Goal: Task Accomplishment & Management: Complete application form

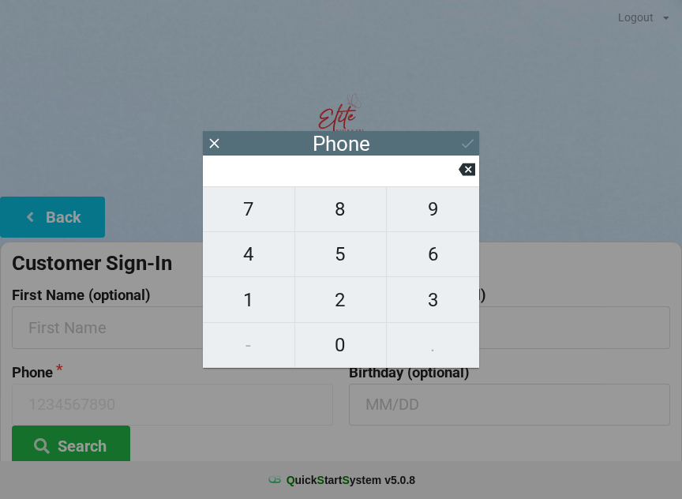
click at [431, 260] on span "6" at bounding box center [433, 253] width 92 height 33
type input "6"
click at [352, 295] on span "2" at bounding box center [340, 299] width 91 height 33
type input "62"
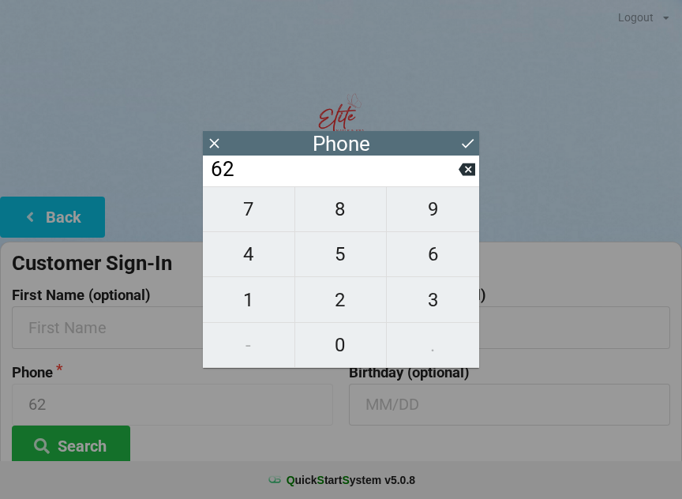
click at [469, 177] on icon at bounding box center [466, 169] width 17 height 17
type input "6"
click at [245, 304] on span "1" at bounding box center [248, 299] width 91 height 33
type input "61"
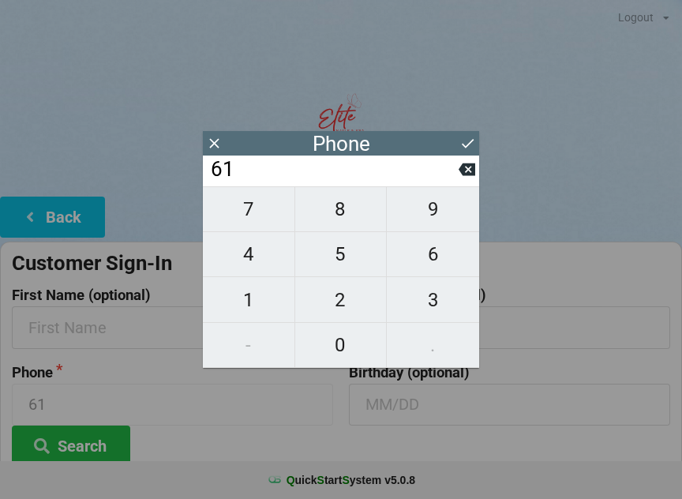
click at [338, 296] on span "2" at bounding box center [340, 299] width 91 height 33
type input "612"
click at [453, 257] on span "6" at bounding box center [433, 253] width 92 height 33
type input "6126"
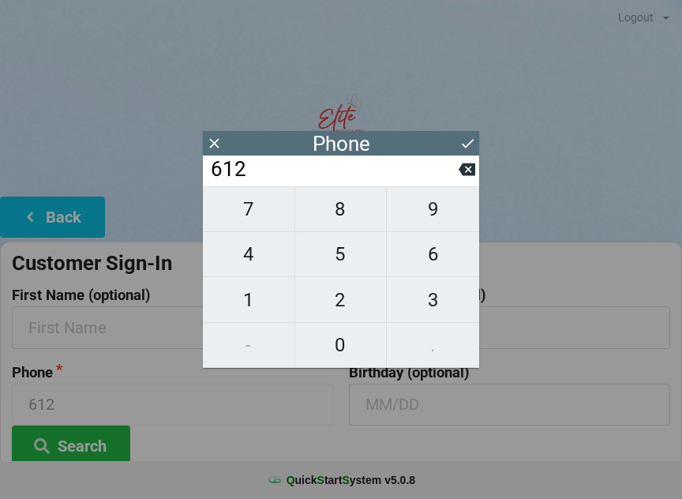
type input "6126"
click at [342, 211] on span "8" at bounding box center [340, 208] width 91 height 33
type input "61268"
click at [341, 208] on span "8" at bounding box center [340, 208] width 91 height 33
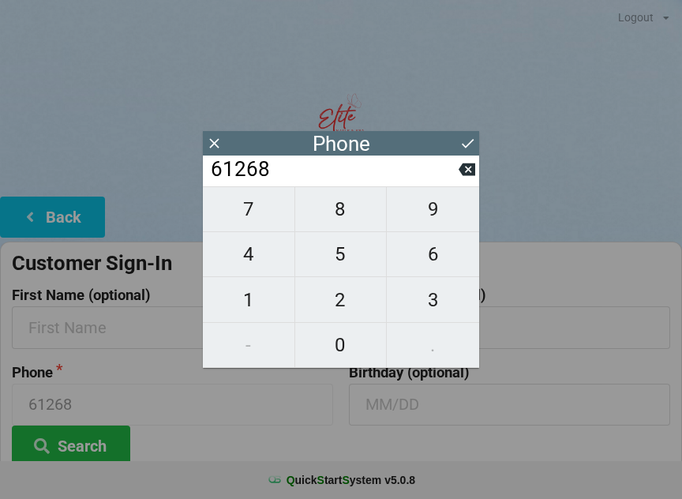
type input "612688"
click at [465, 166] on icon at bounding box center [466, 169] width 17 height 17
click at [466, 165] on button at bounding box center [466, 169] width 17 height 21
type input "6126"
click at [342, 349] on span "0" at bounding box center [340, 344] width 91 height 33
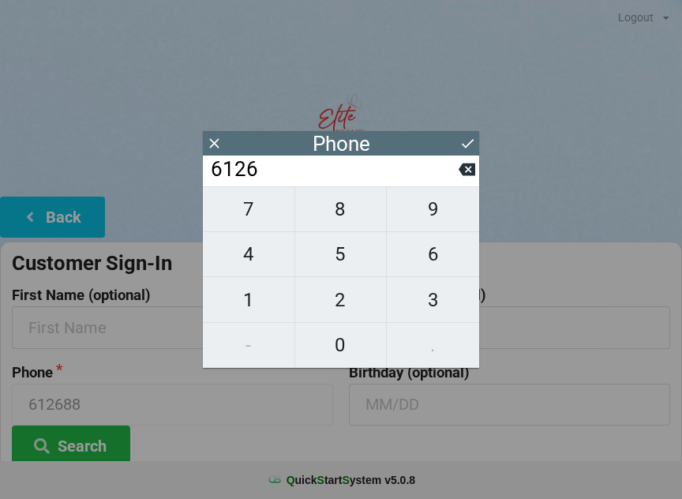
type input "61260"
click at [333, 219] on span "8" at bounding box center [340, 208] width 91 height 33
type input "612608"
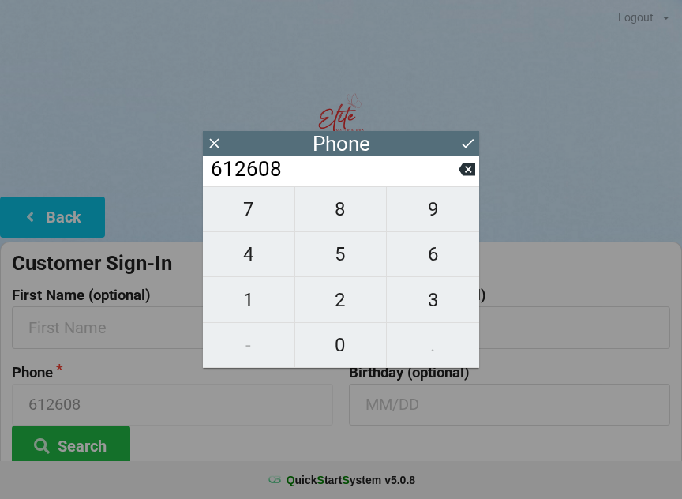
click at [337, 217] on span "8" at bounding box center [340, 208] width 91 height 33
type input "6126088"
click at [446, 261] on span "6" at bounding box center [433, 253] width 92 height 33
type input "61260886"
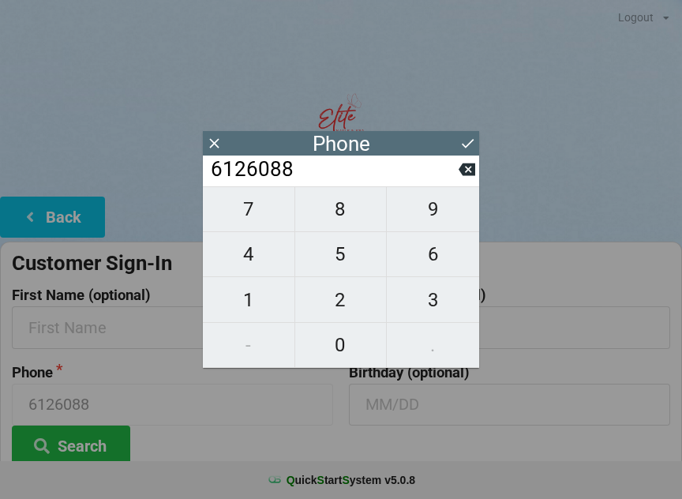
type input "61260886"
click at [342, 208] on span "8" at bounding box center [340, 208] width 91 height 33
type input "612608868"
click at [474, 133] on button at bounding box center [467, 143] width 17 height 21
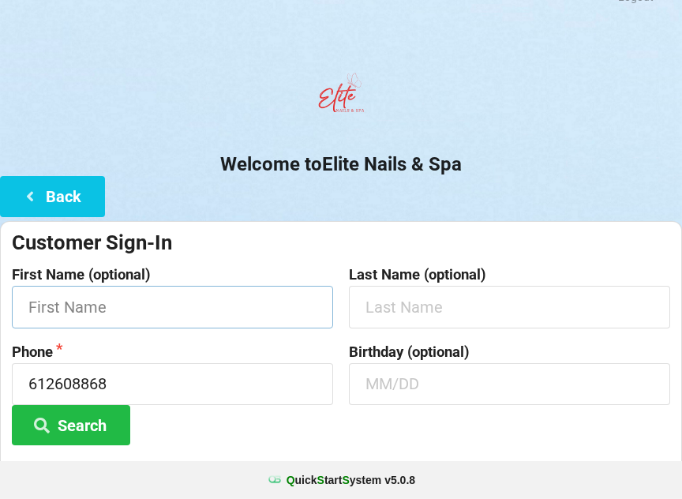
click at [168, 304] on input "text" at bounding box center [172, 307] width 321 height 42
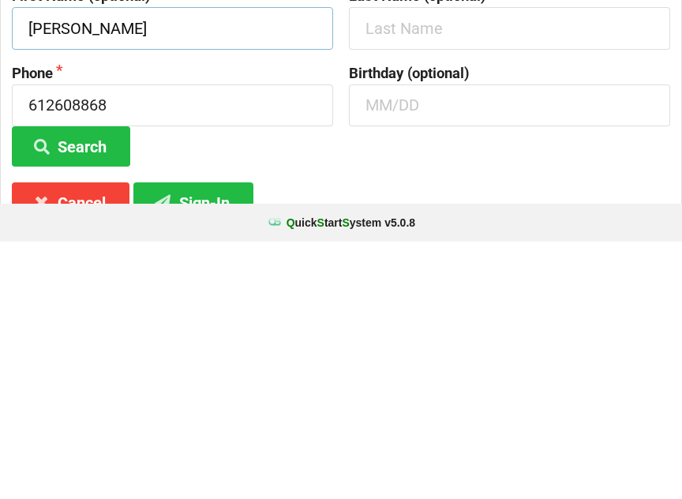
scroll to position [50, 0]
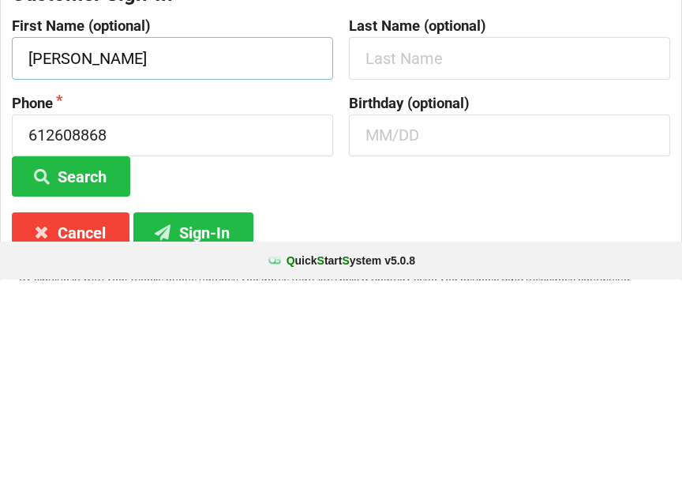
type input "[PERSON_NAME]"
click at [391, 256] on input "text" at bounding box center [509, 277] width 321 height 42
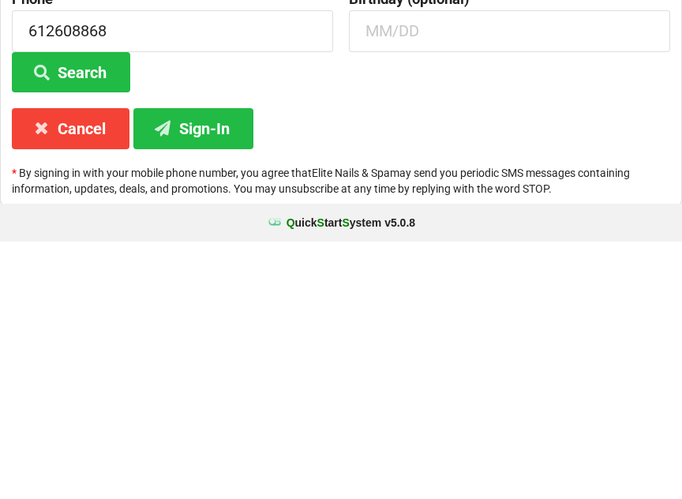
scroll to position [117, 0]
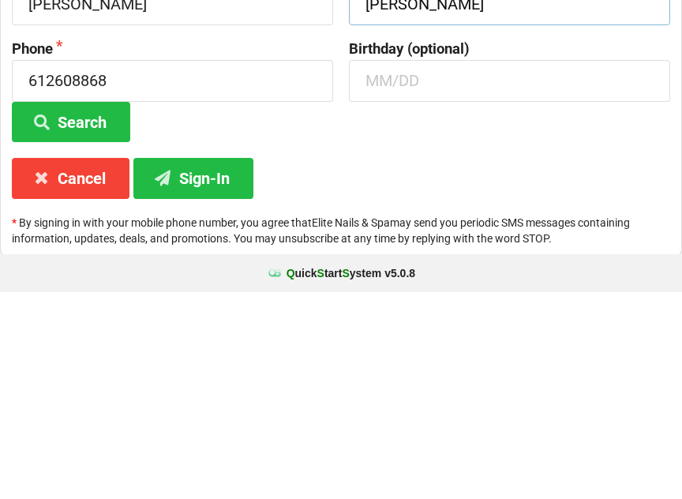
type input "[PERSON_NAME]"
click at [207, 364] on button "Sign-In" at bounding box center [193, 384] width 120 height 40
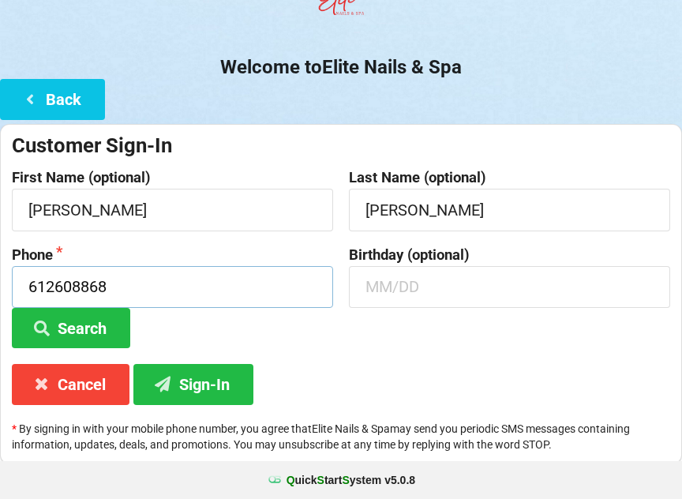
click at [31, 274] on input "612608868" at bounding box center [172, 287] width 321 height 42
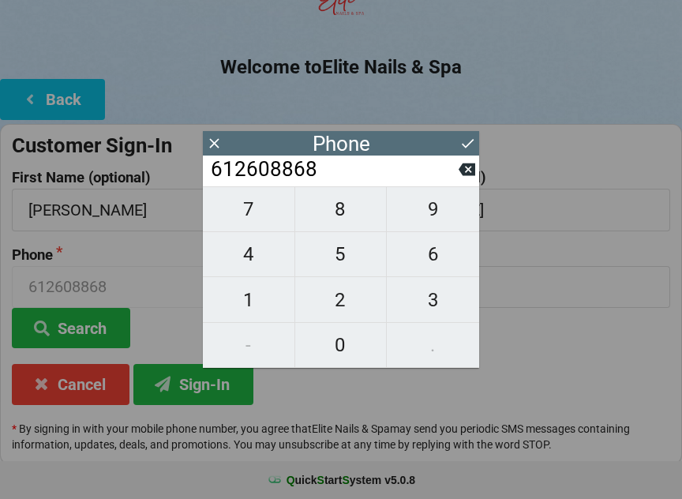
click at [215, 167] on input "612608868" at bounding box center [333, 169] width 249 height 25
click at [216, 177] on input "612608868" at bounding box center [333, 169] width 249 height 25
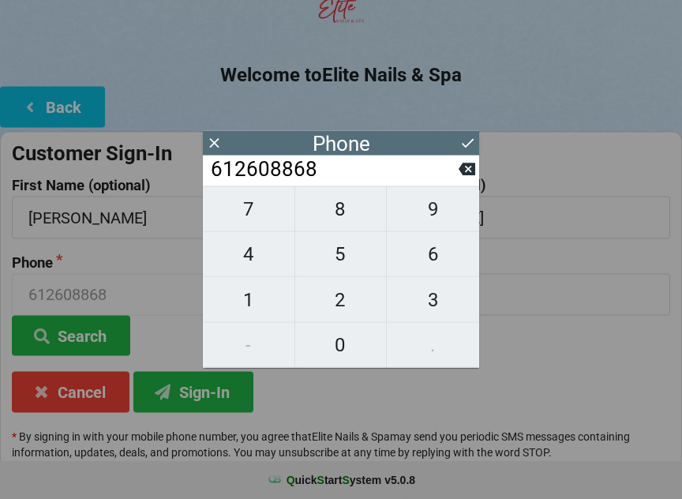
click at [469, 169] on icon at bounding box center [466, 169] width 17 height 13
click at [470, 177] on icon at bounding box center [466, 169] width 17 height 17
click at [466, 176] on icon at bounding box center [466, 169] width 17 height 13
click at [461, 180] on button at bounding box center [466, 169] width 17 height 21
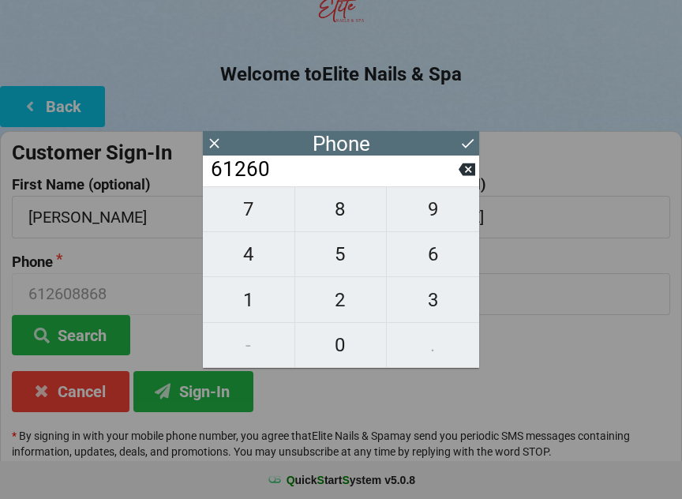
click at [457, 182] on input "61260" at bounding box center [333, 169] width 249 height 25
click at [469, 180] on button at bounding box center [466, 169] width 17 height 21
click at [464, 180] on button at bounding box center [466, 169] width 17 height 21
click at [471, 180] on button at bounding box center [466, 169] width 17 height 21
click at [466, 180] on button at bounding box center [466, 169] width 17 height 21
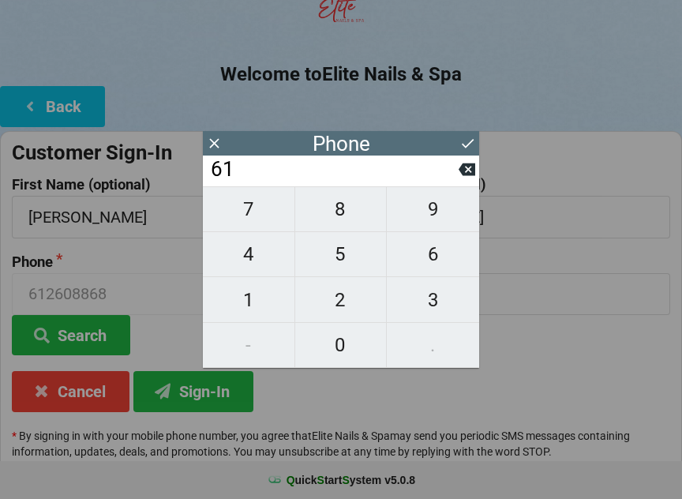
type input "6"
click at [465, 180] on button at bounding box center [466, 169] width 17 height 21
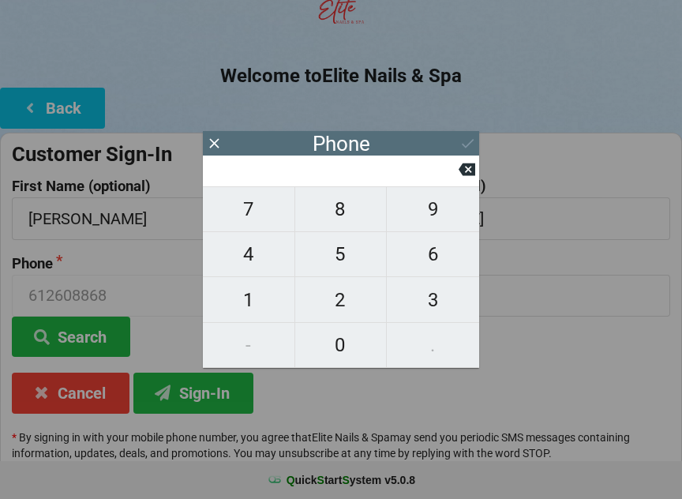
scroll to position [106, 0]
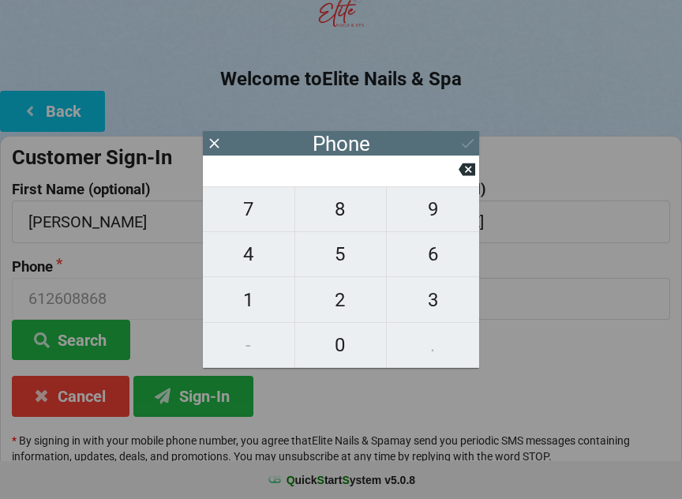
click at [251, 299] on span "1" at bounding box center [248, 299] width 91 height 33
type input "1"
click at [439, 254] on span "6" at bounding box center [433, 253] width 92 height 33
type input "16"
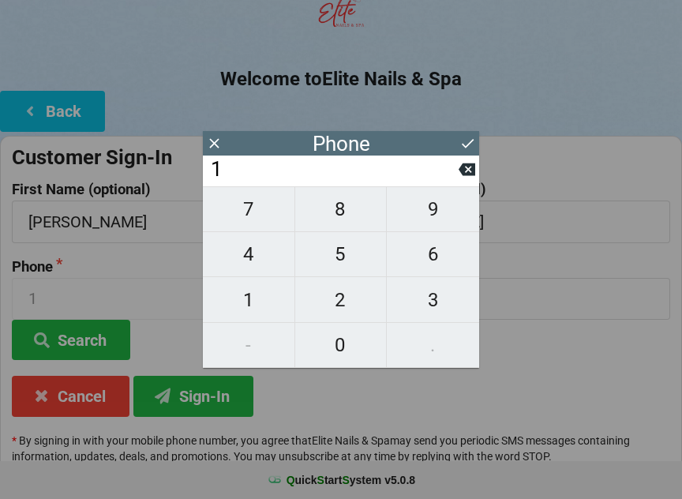
type input "16"
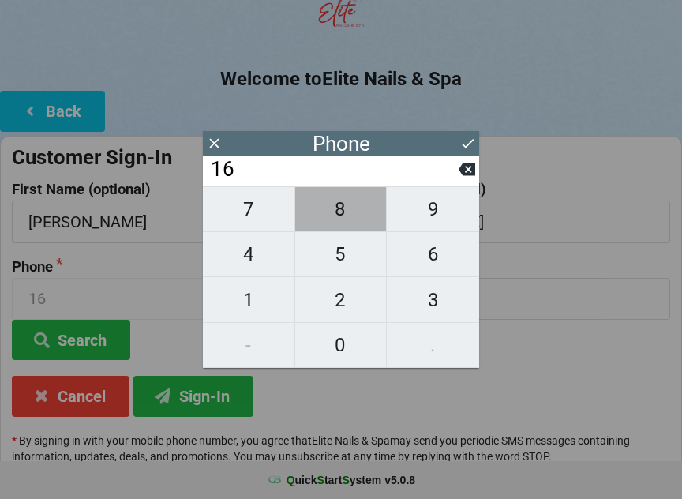
click at [343, 224] on span "8" at bounding box center [340, 208] width 91 height 33
type input "168"
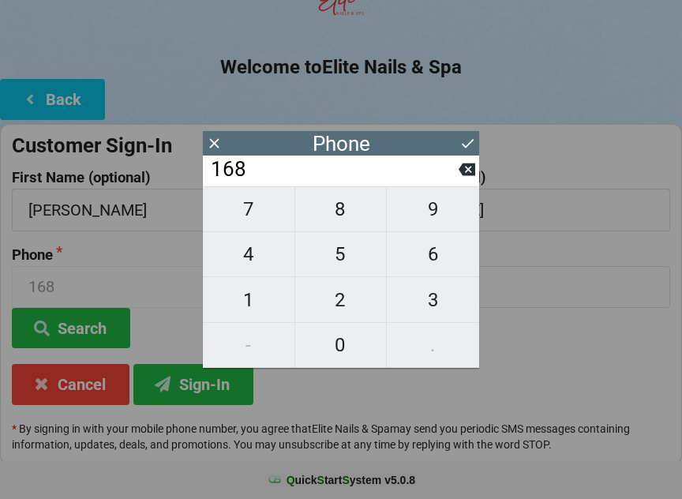
scroll to position [115, 0]
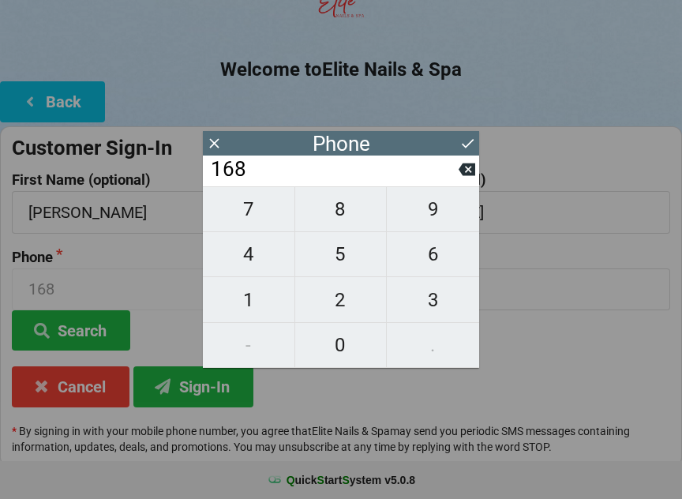
click at [248, 307] on span "1" at bounding box center [248, 299] width 91 height 33
type input "1681"
click at [245, 305] on span "1" at bounding box center [248, 299] width 91 height 33
type input "16811"
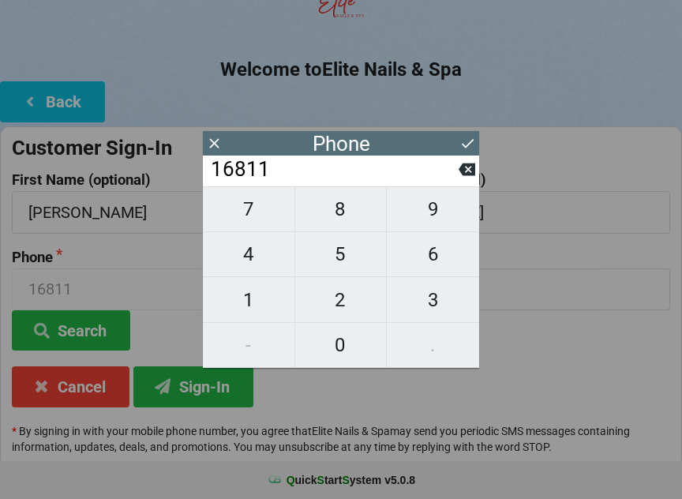
scroll to position [110, 0]
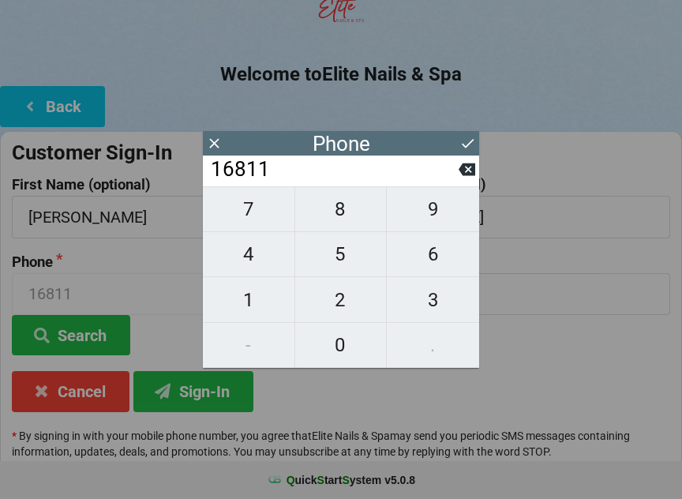
click at [465, 176] on icon at bounding box center [466, 169] width 17 height 13
type input "1681"
click at [341, 311] on span "2" at bounding box center [340, 299] width 91 height 33
type input "16812"
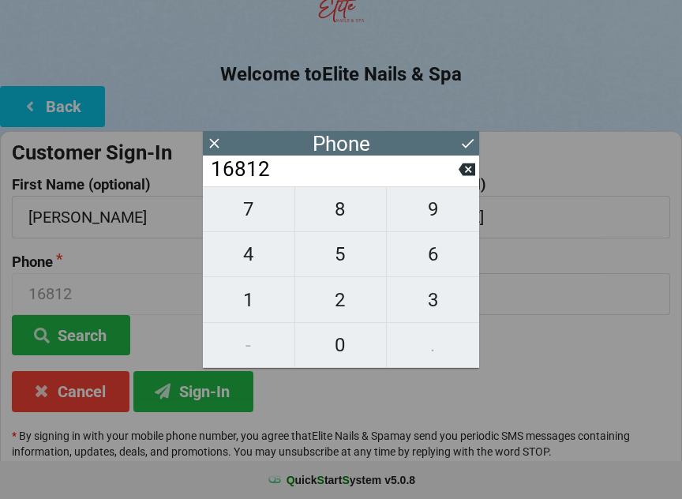
click at [439, 259] on span "6" at bounding box center [433, 253] width 92 height 33
type input "168126"
click at [349, 348] on span "0" at bounding box center [340, 344] width 91 height 33
type input "1681260"
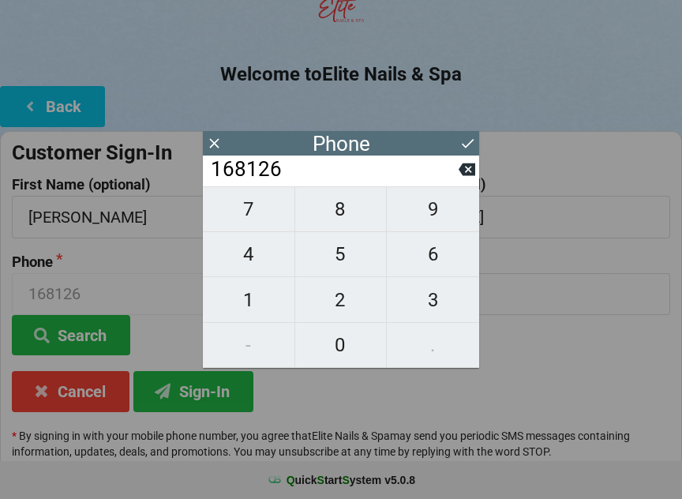
type input "1681260"
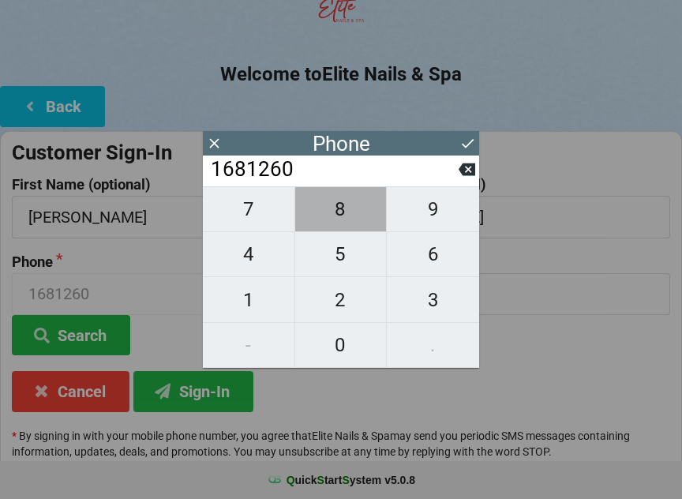
click at [348, 215] on span "8" at bounding box center [340, 208] width 91 height 33
type input "16812608"
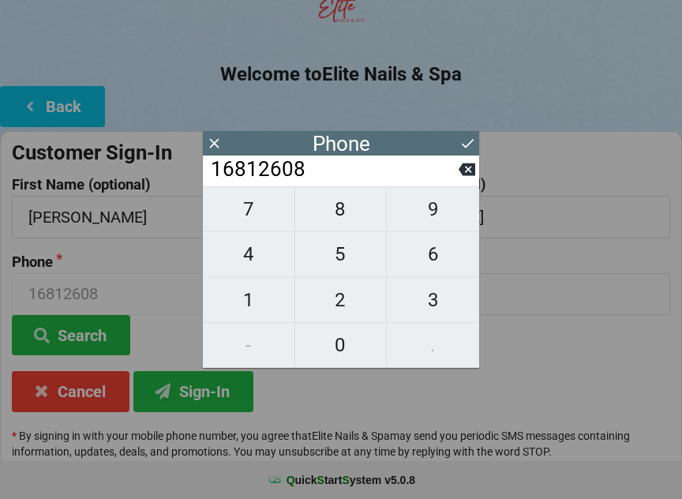
click at [340, 220] on span "8" at bounding box center [340, 208] width 91 height 33
type input "168126088"
click at [434, 266] on span "6" at bounding box center [433, 253] width 92 height 33
type input "1681260886"
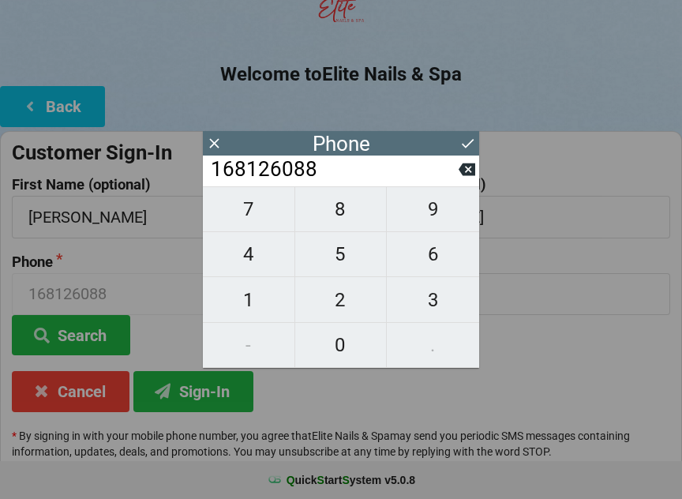
type input "1681260886"
click at [342, 217] on span "8" at bounding box center [340, 208] width 91 height 33
type input "16812608868"
click at [469, 136] on icon at bounding box center [467, 143] width 17 height 17
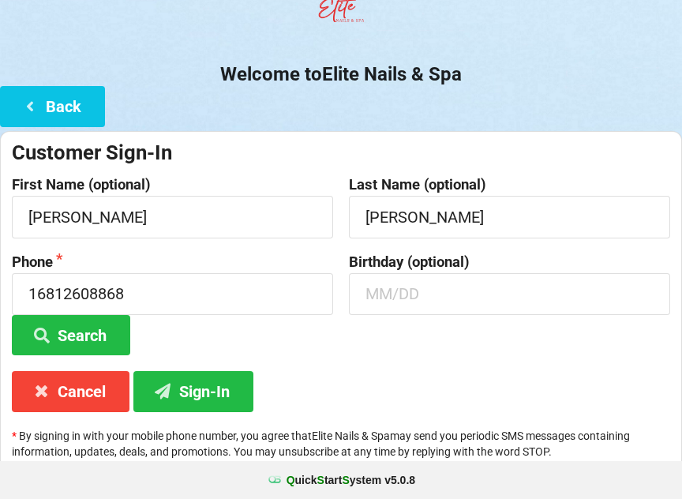
click at [204, 387] on button "Sign-In" at bounding box center [193, 391] width 120 height 40
click at [196, 377] on button "Sign-In" at bounding box center [193, 391] width 120 height 40
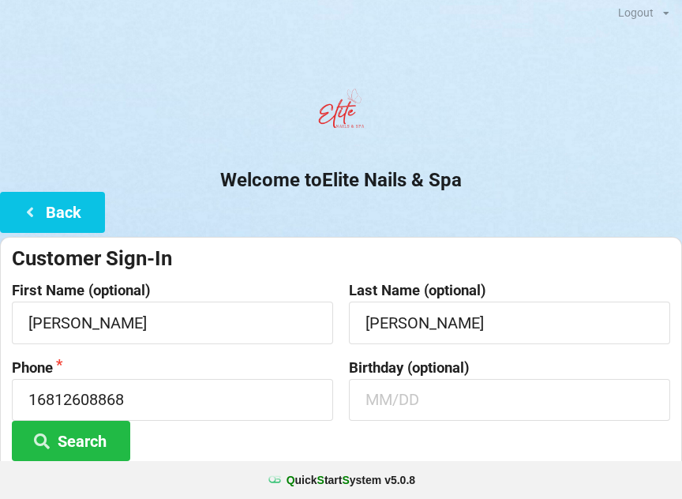
scroll to position [0, 0]
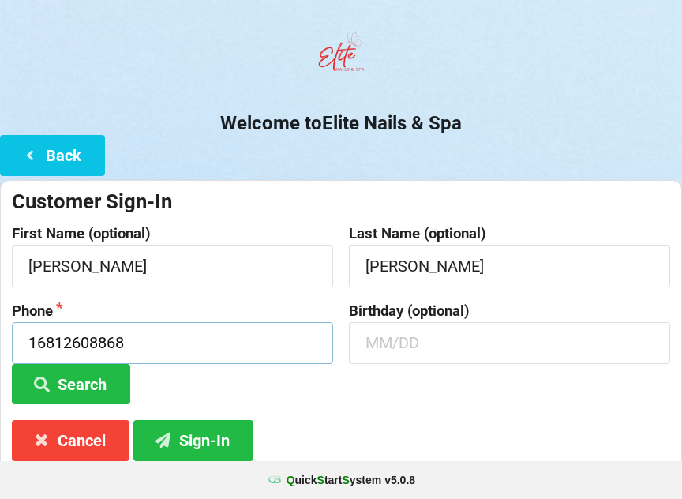
click at [178, 349] on input "16812608868" at bounding box center [172, 343] width 321 height 42
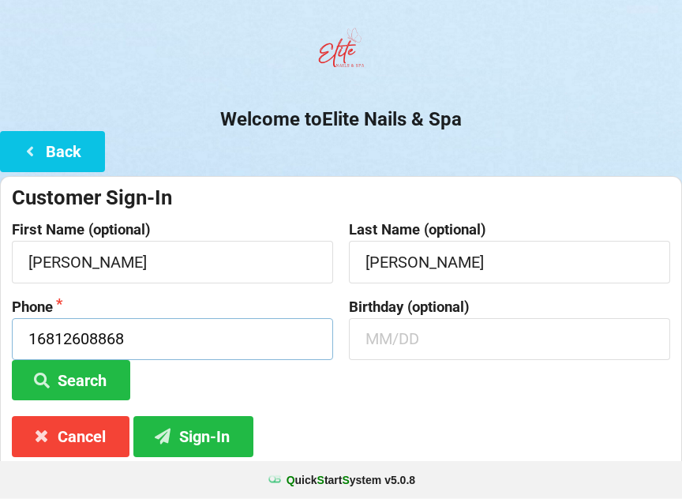
click at [174, 337] on input "16812608868" at bounding box center [172, 339] width 321 height 42
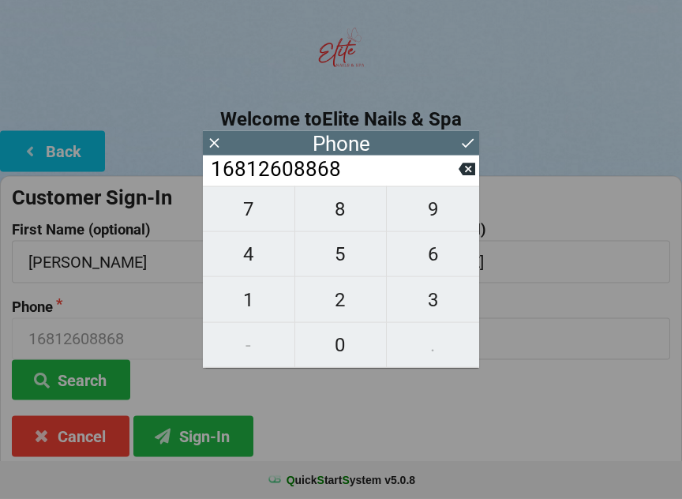
scroll to position [66, 0]
click at [470, 161] on div "16812608868" at bounding box center [341, 170] width 276 height 31
click at [466, 170] on icon at bounding box center [466, 169] width 17 height 13
click at [469, 174] on icon at bounding box center [466, 169] width 17 height 13
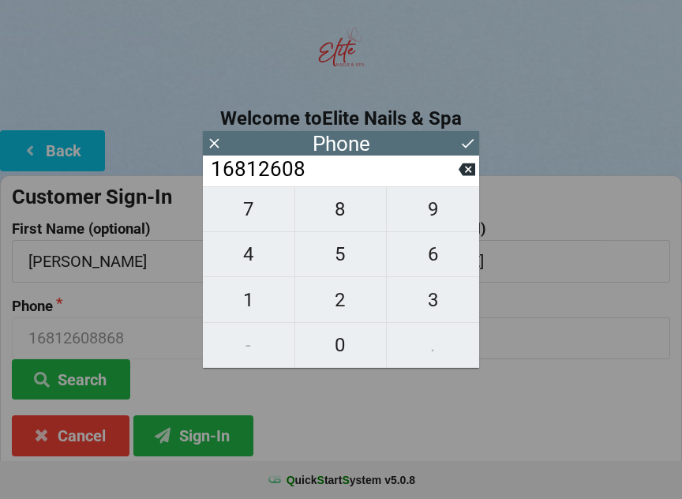
click at [470, 174] on icon at bounding box center [466, 169] width 17 height 13
click at [472, 173] on icon at bounding box center [466, 169] width 17 height 13
click at [471, 175] on icon at bounding box center [466, 169] width 17 height 13
click at [469, 173] on icon at bounding box center [466, 169] width 17 height 17
click at [469, 173] on icon at bounding box center [466, 169] width 17 height 13
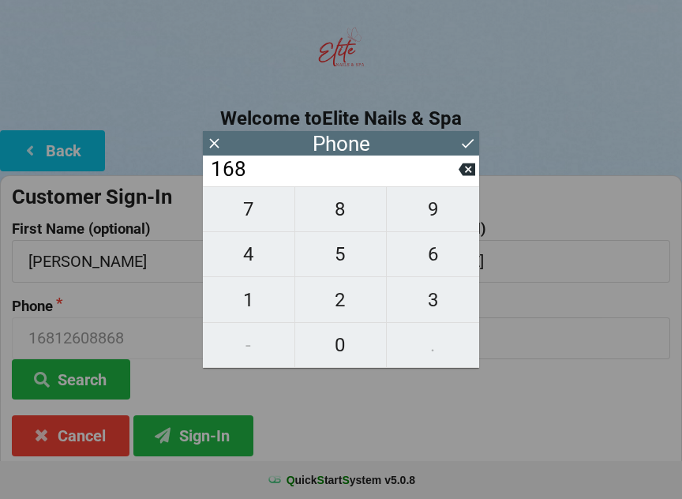
click at [468, 176] on icon at bounding box center [466, 169] width 17 height 13
click at [457, 158] on input "16" at bounding box center [333, 169] width 249 height 25
click at [470, 163] on button at bounding box center [466, 169] width 17 height 21
type input "1"
click at [469, 163] on button at bounding box center [466, 169] width 17 height 21
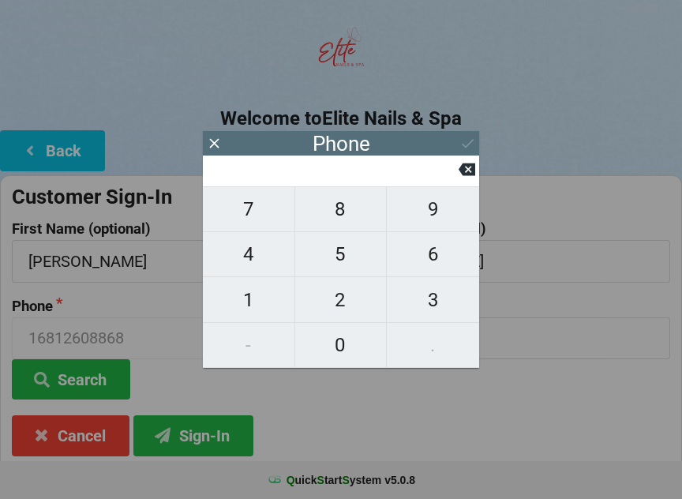
click at [461, 166] on icon at bounding box center [466, 169] width 17 height 17
click at [342, 215] on span "8" at bounding box center [340, 208] width 91 height 33
type input "8"
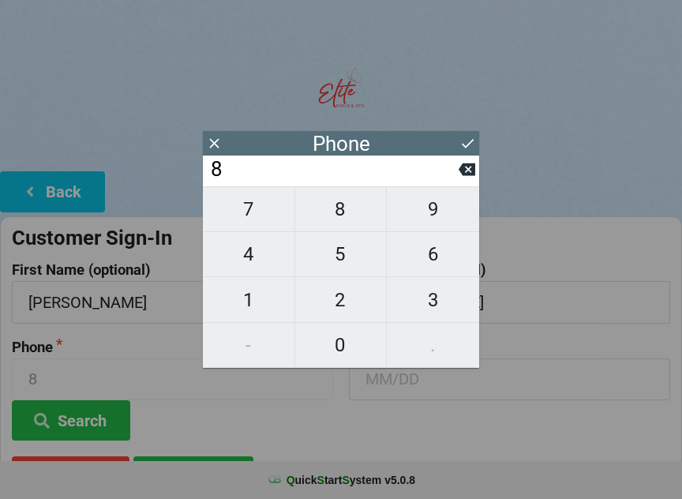
scroll to position [24, 0]
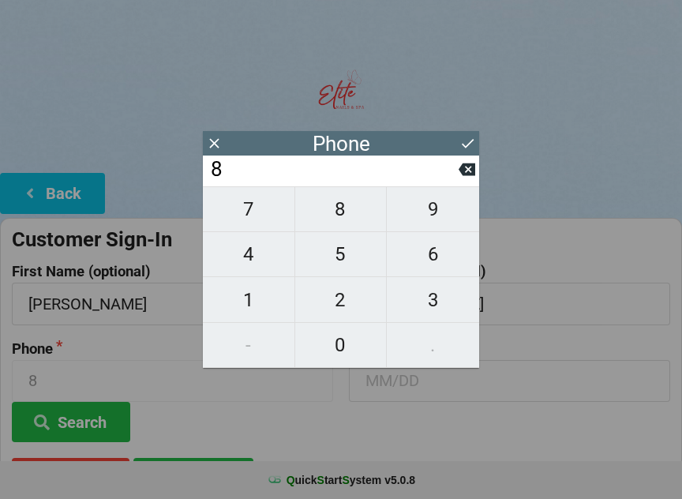
click at [342, 216] on span "8" at bounding box center [340, 208] width 91 height 33
type input "88"
click at [437, 267] on span "6" at bounding box center [433, 253] width 92 height 33
type input "886"
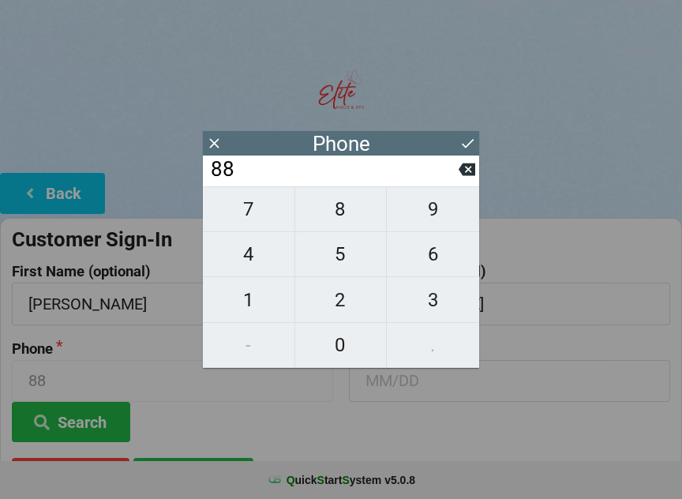
type input "886"
click at [459, 137] on icon at bounding box center [467, 143] width 17 height 17
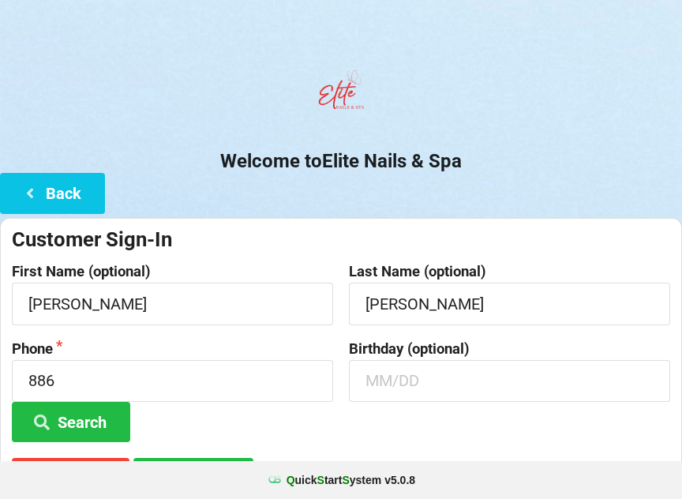
click at [464, 130] on center "Welcome to Elite Nails & Spa" at bounding box center [341, 117] width 682 height 110
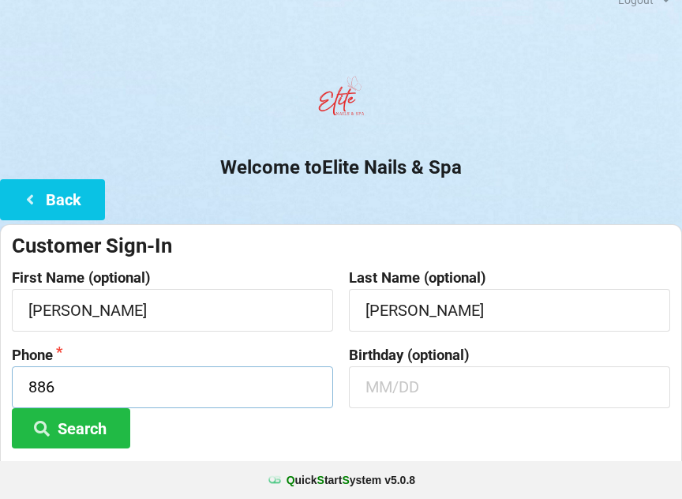
click at [108, 374] on input "886" at bounding box center [172, 387] width 321 height 42
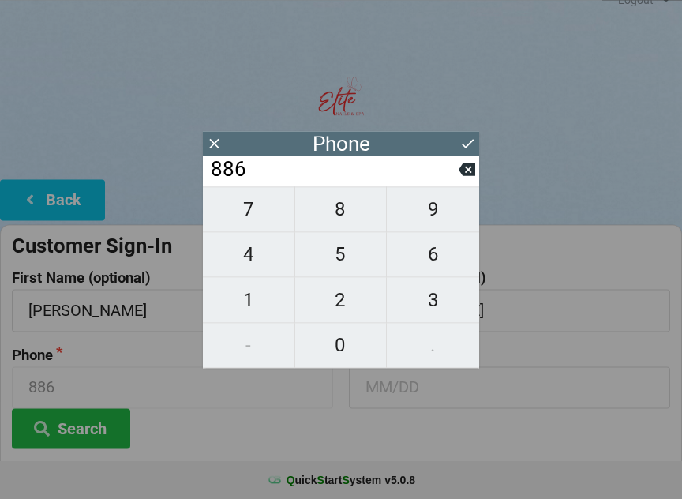
scroll to position [17, 0]
click at [91, 383] on input "886" at bounding box center [172, 387] width 321 height 42
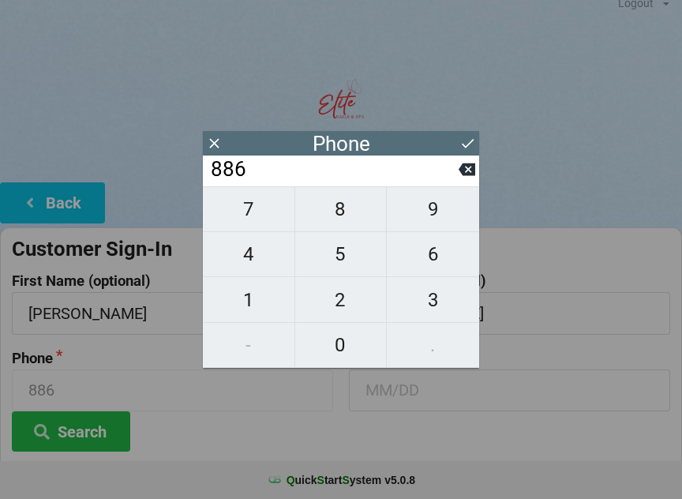
click at [477, 164] on div "886" at bounding box center [341, 170] width 276 height 31
click at [477, 163] on div "886" at bounding box center [341, 170] width 276 height 31
click at [468, 167] on icon at bounding box center [466, 169] width 17 height 17
click at [457, 173] on input "88" at bounding box center [333, 169] width 249 height 25
click at [459, 177] on icon at bounding box center [466, 169] width 17 height 17
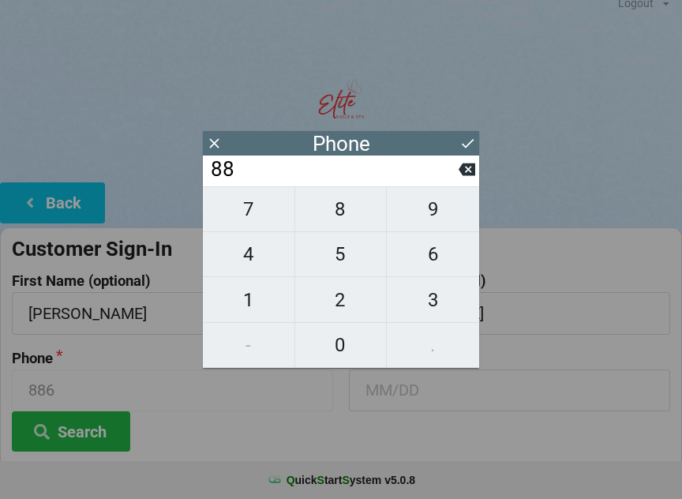
type input "8"
click at [456, 182] on input "8" at bounding box center [333, 169] width 249 height 25
click at [468, 171] on icon at bounding box center [466, 169] width 17 height 13
click at [246, 300] on span "1" at bounding box center [248, 299] width 91 height 33
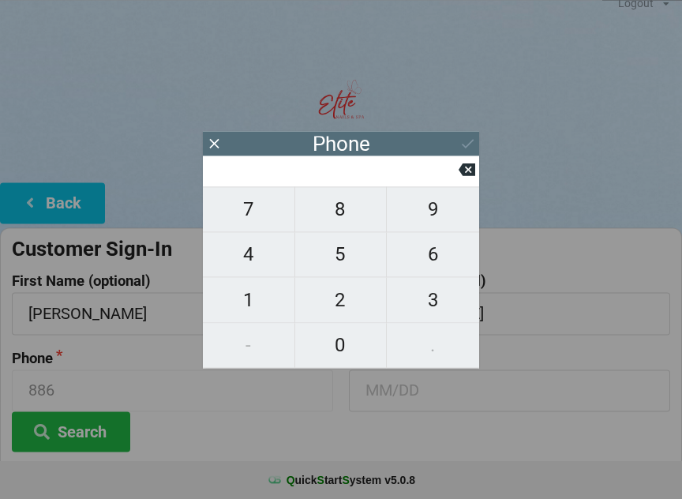
type input "1"
click at [240, 345] on div "7 8 9 4 5 6 1 2 3 - 0 ." at bounding box center [341, 276] width 276 height 181
click at [426, 267] on span "6" at bounding box center [433, 253] width 92 height 33
type input "16"
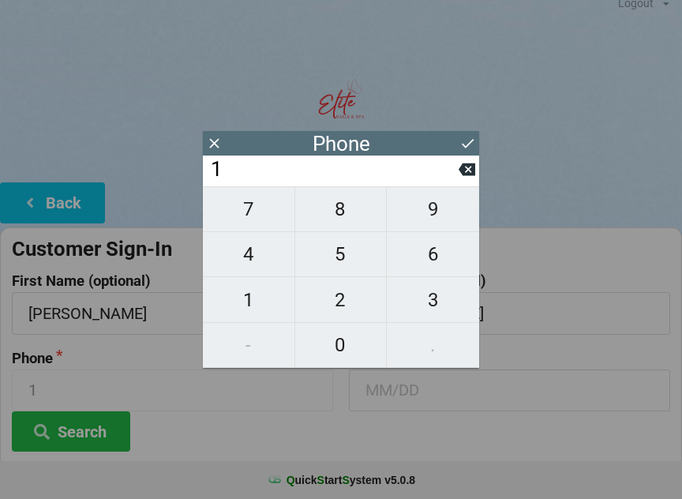
type input "16"
click at [342, 215] on span "8" at bounding box center [340, 208] width 91 height 33
type input "168"
click at [252, 308] on span "1" at bounding box center [248, 299] width 91 height 33
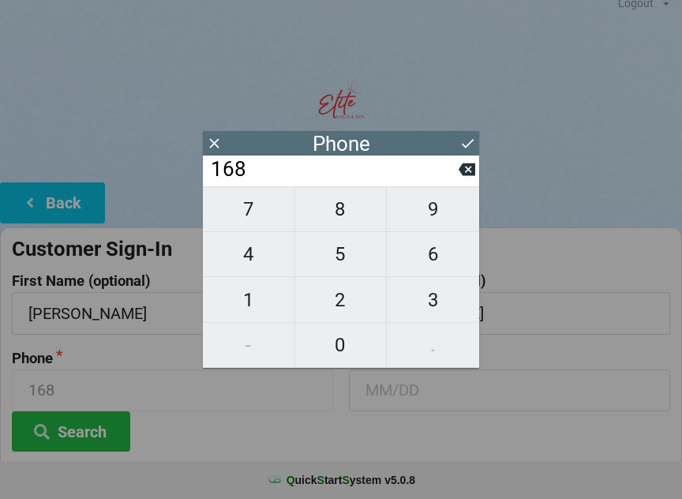
type input "1681"
click at [248, 351] on div "7 8 9 4 5 6 1 2 3 - 0 ." at bounding box center [341, 276] width 276 height 181
click at [344, 307] on span "2" at bounding box center [340, 299] width 91 height 33
type input "16812"
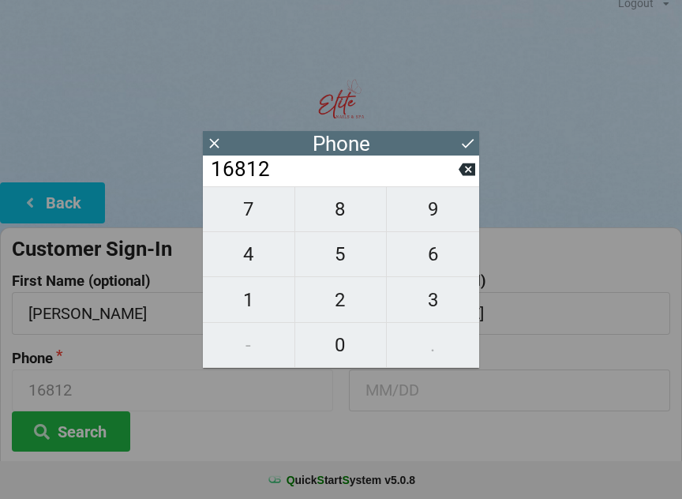
click at [462, 176] on icon at bounding box center [466, 169] width 17 height 13
click at [245, 345] on div "7 8 9 4 5 6 1 2 3 - 0 ." at bounding box center [341, 276] width 276 height 181
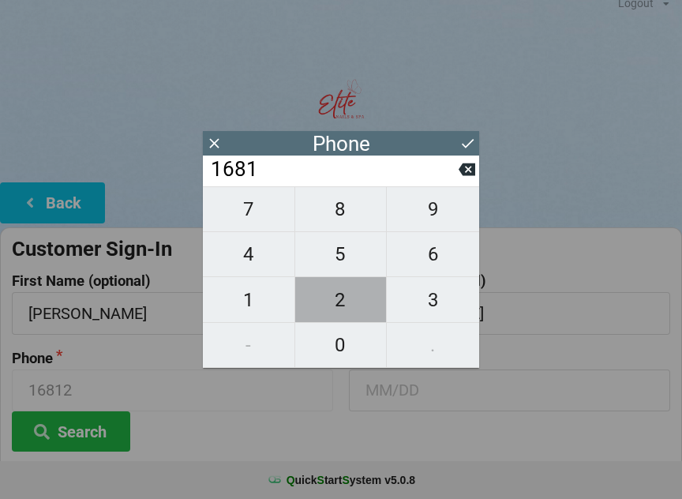
click at [345, 298] on span "2" at bounding box center [340, 299] width 91 height 33
type input "16812"
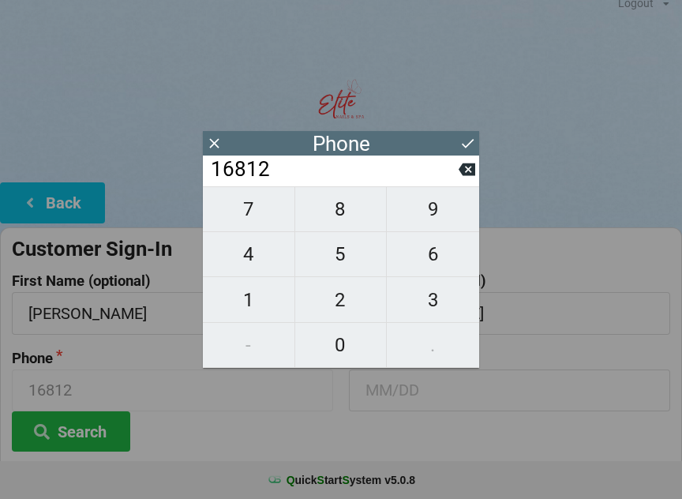
click at [428, 260] on span "6" at bounding box center [433, 253] width 92 height 33
type input "168126"
click at [346, 350] on span "0" at bounding box center [340, 344] width 91 height 33
type input "1681260"
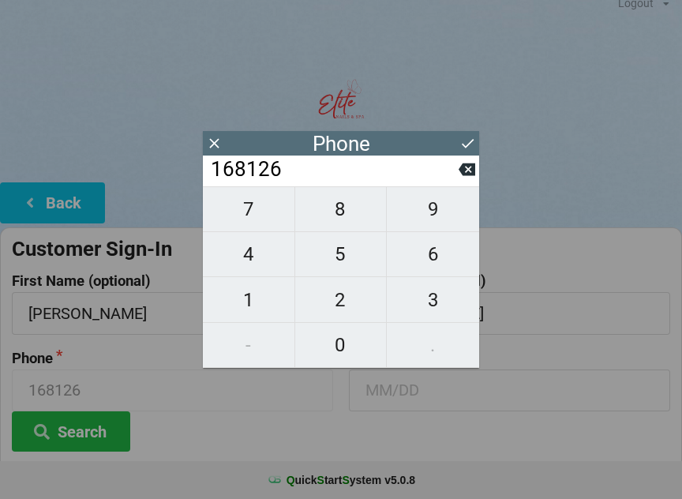
type input "1681260"
click at [342, 210] on span "8" at bounding box center [340, 208] width 91 height 33
type input "16812608"
click at [339, 208] on span "8" at bounding box center [340, 208] width 91 height 33
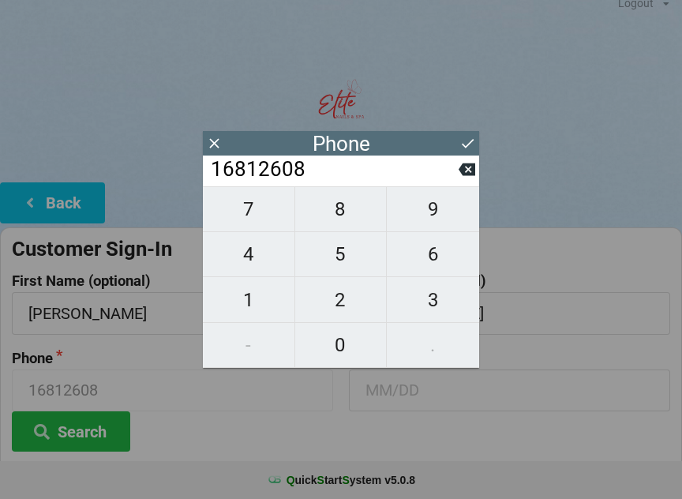
type input "168126088"
click at [434, 260] on span "6" at bounding box center [433, 253] width 92 height 33
type input "1681260886"
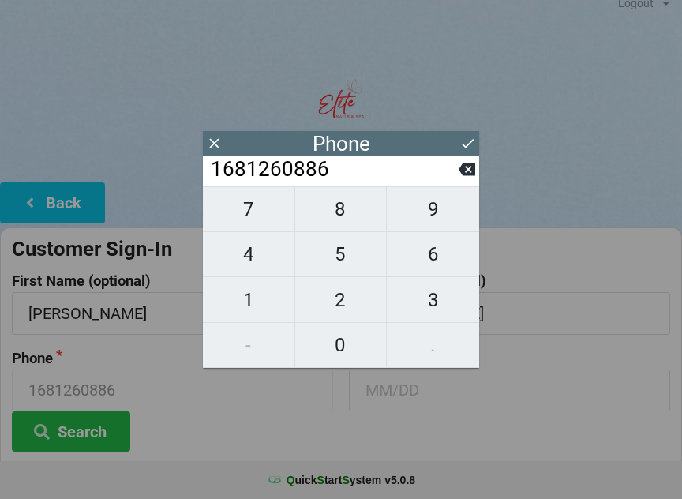
click at [334, 212] on span "8" at bounding box center [340, 208] width 91 height 33
type input "16812608868"
click at [467, 138] on icon at bounding box center [467, 143] width 17 height 17
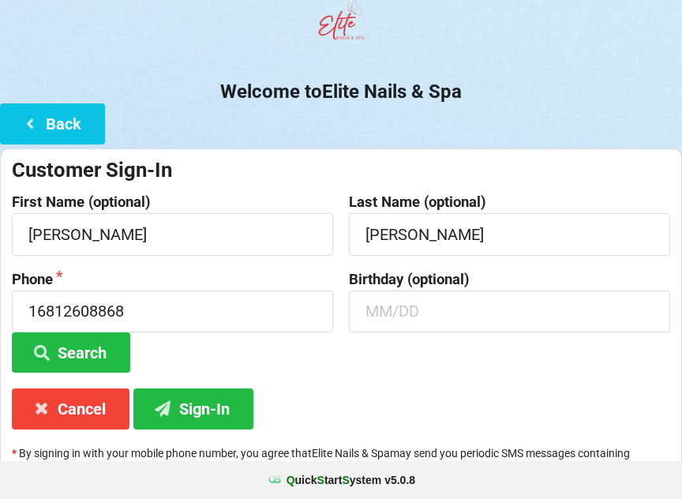
scroll to position [118, 0]
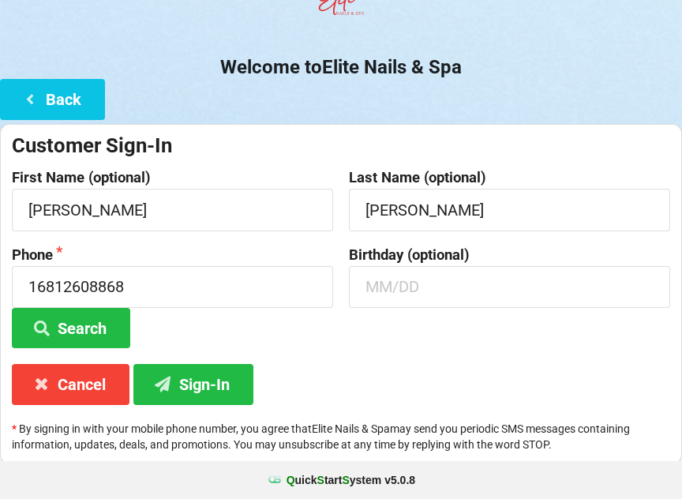
click at [214, 376] on button "Sign-In" at bounding box center [193, 384] width 120 height 40
click at [216, 358] on div "Customer Sign-In First Name (optional) [PERSON_NAME] Last Name (optional) [PERS…" at bounding box center [341, 294] width 682 height 340
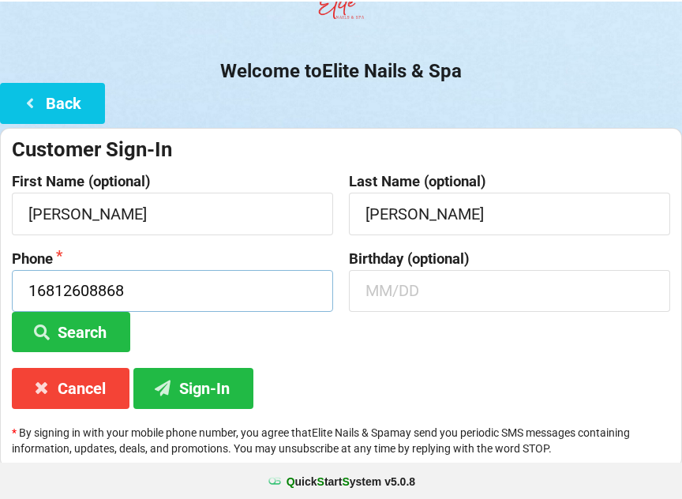
click at [88, 305] on input "16812608868" at bounding box center [172, 289] width 321 height 42
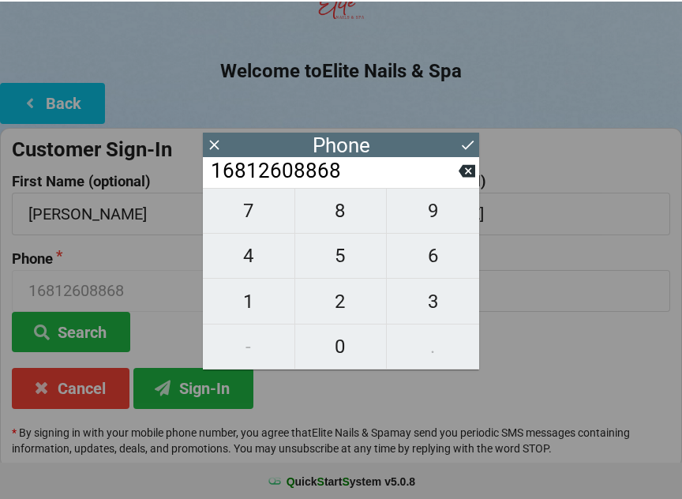
scroll to position [114, 0]
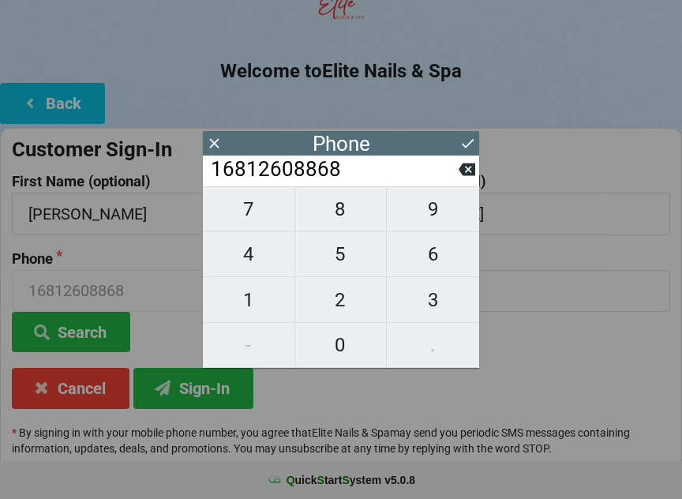
click at [118, 322] on button "Search" at bounding box center [71, 332] width 118 height 40
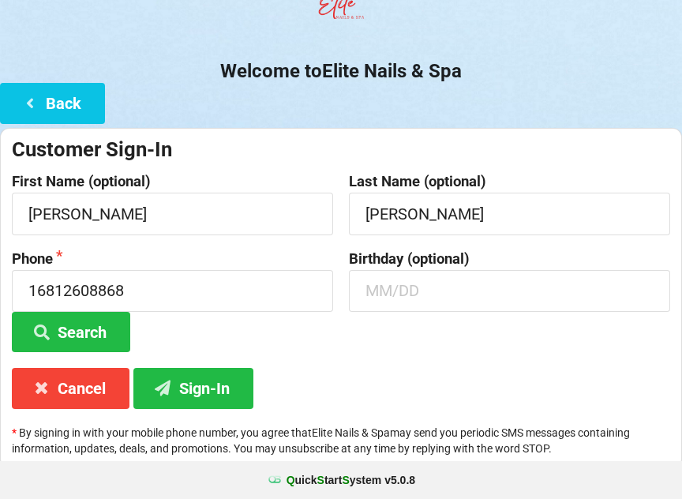
click at [218, 377] on button "Sign-In" at bounding box center [193, 388] width 120 height 40
click at [163, 301] on input "16812608868" at bounding box center [172, 291] width 321 height 42
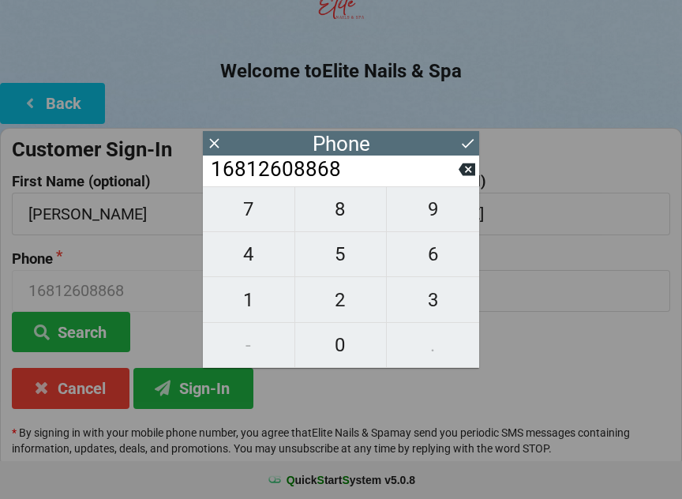
click at [466, 170] on icon at bounding box center [466, 169] width 17 height 13
click at [466, 177] on icon at bounding box center [466, 169] width 17 height 17
click at [469, 176] on icon at bounding box center [466, 169] width 17 height 13
click at [473, 173] on icon at bounding box center [466, 169] width 17 height 13
click at [469, 172] on icon at bounding box center [466, 169] width 17 height 13
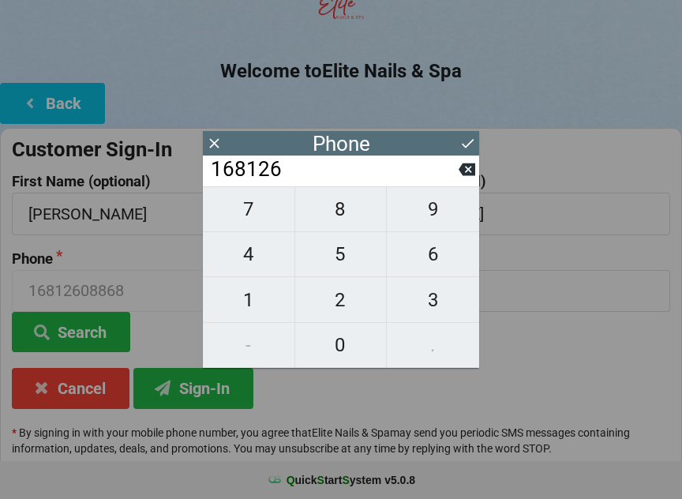
click at [467, 170] on icon at bounding box center [466, 169] width 17 height 13
click at [466, 168] on icon at bounding box center [466, 169] width 17 height 17
click at [468, 172] on icon at bounding box center [466, 169] width 17 height 13
click at [469, 176] on icon at bounding box center [466, 169] width 17 height 13
click at [474, 172] on icon at bounding box center [466, 169] width 17 height 13
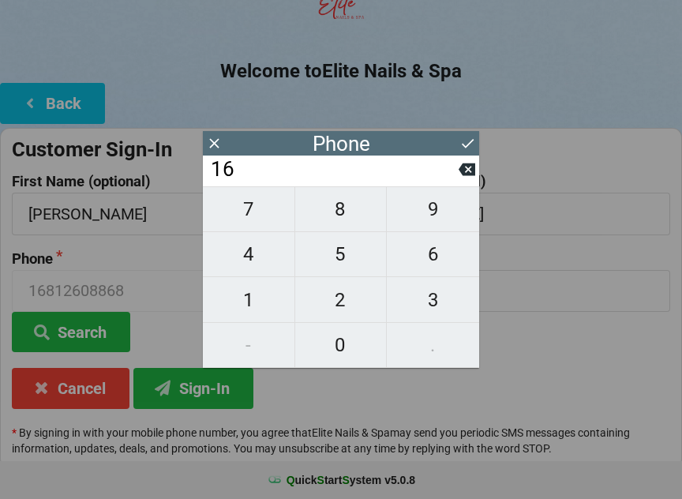
type input "1"
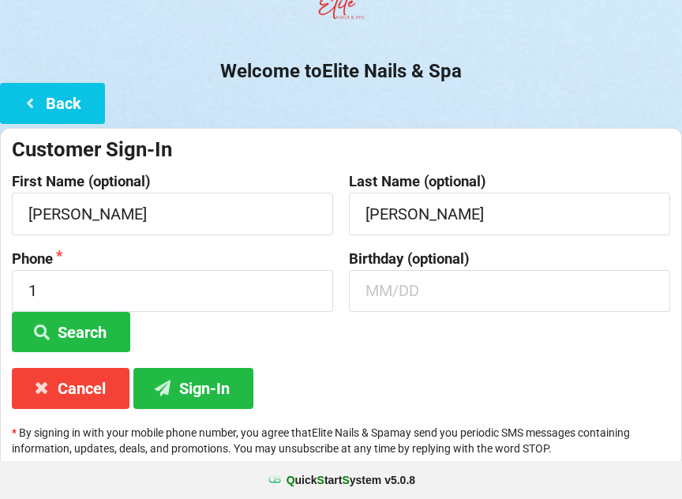
click at [478, 175] on label "Last Name (optional)" at bounding box center [509, 182] width 321 height 16
click at [90, 387] on button "Cancel" at bounding box center [71, 388] width 118 height 40
click at [38, 108] on icon at bounding box center [30, 101] width 19 height 13
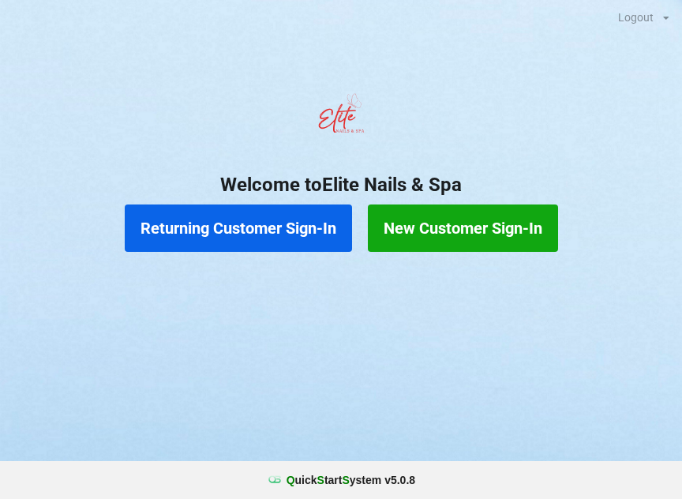
click at [210, 226] on button "Returning Customer Sign-In" at bounding box center [238, 227] width 227 height 47
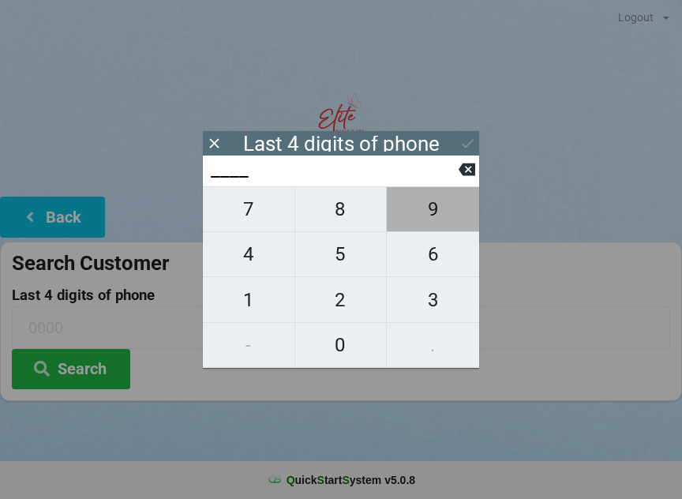
click at [434, 208] on span "9" at bounding box center [433, 208] width 92 height 33
type input "9___"
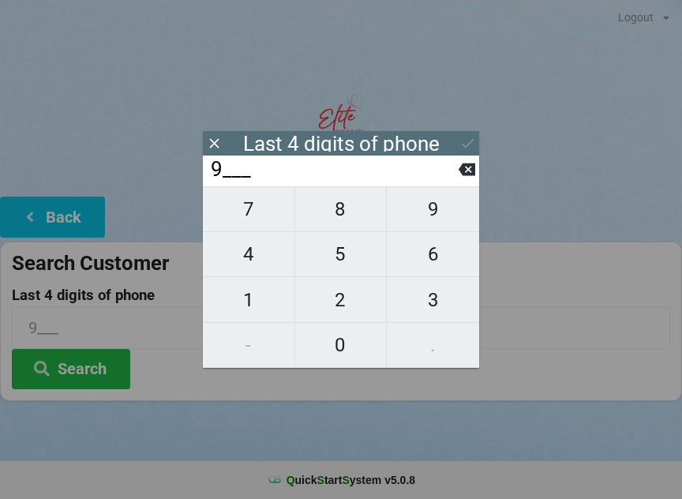
click at [473, 166] on icon at bounding box center [466, 169] width 17 height 17
click at [261, 307] on span "1" at bounding box center [248, 299] width 91 height 33
type input "1___"
click at [443, 219] on span "9" at bounding box center [433, 208] width 92 height 33
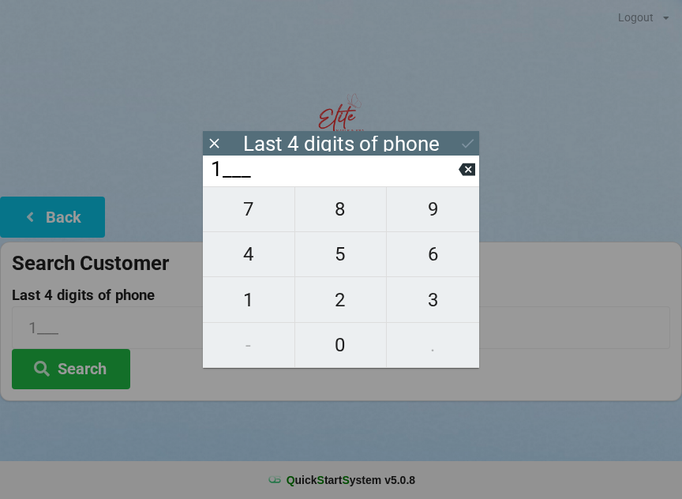
type input "19__"
click at [429, 262] on span "6" at bounding box center [433, 253] width 92 height 33
type input "196_"
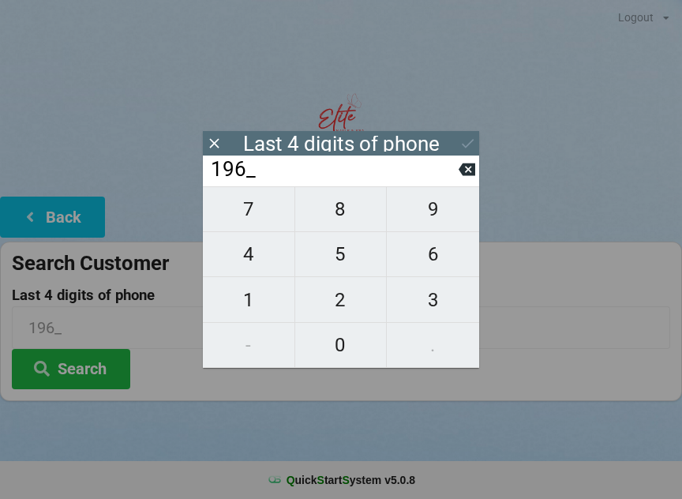
click at [345, 232] on button "8" at bounding box center [341, 209] width 92 height 46
type input "1968"
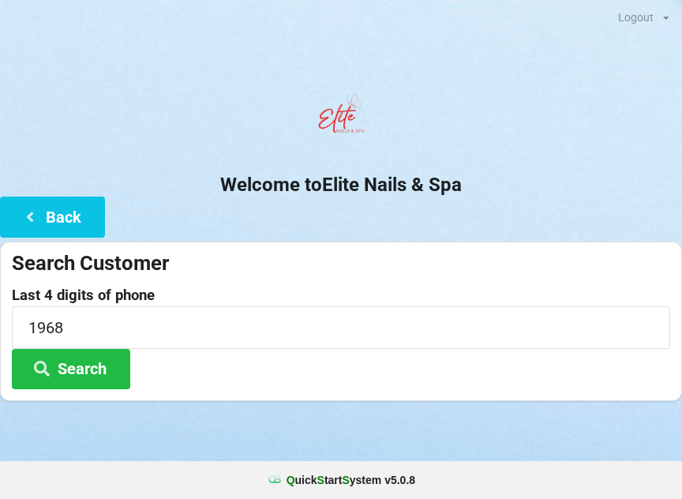
click at [99, 368] on button "Search" at bounding box center [71, 369] width 118 height 40
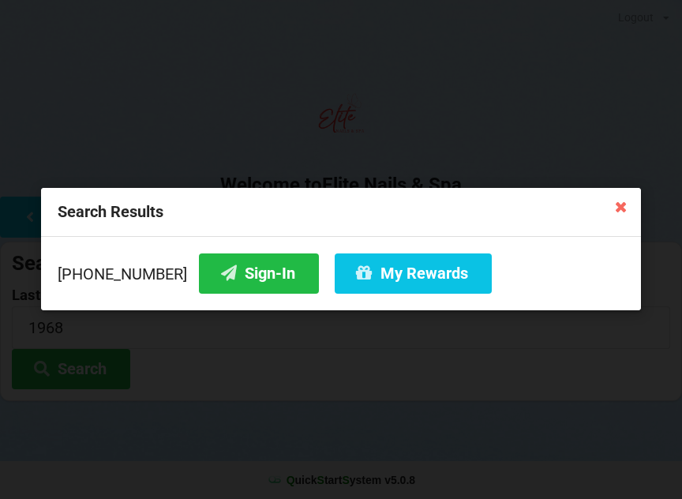
click at [249, 265] on button "Sign-In" at bounding box center [259, 273] width 120 height 40
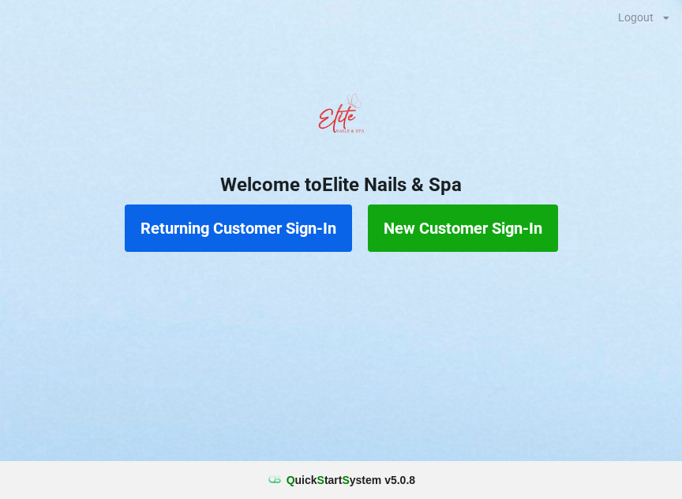
click at [215, 233] on button "Returning Customer Sign-In" at bounding box center [238, 227] width 227 height 47
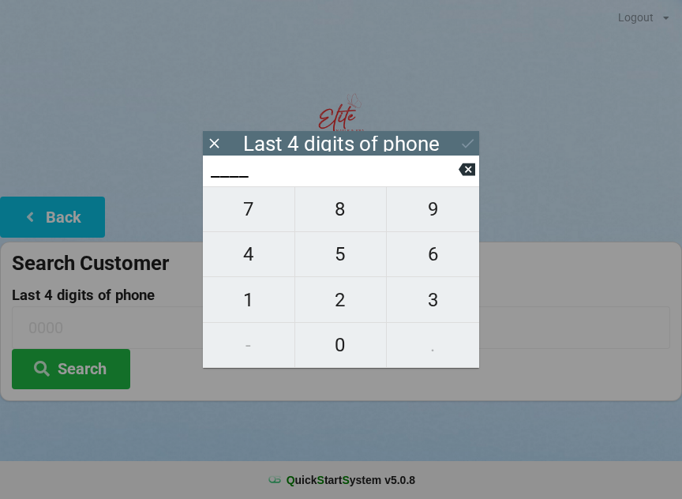
click at [245, 308] on span "1" at bounding box center [248, 299] width 91 height 33
type input "1___"
click at [432, 218] on span "9" at bounding box center [433, 208] width 92 height 33
type input "19__"
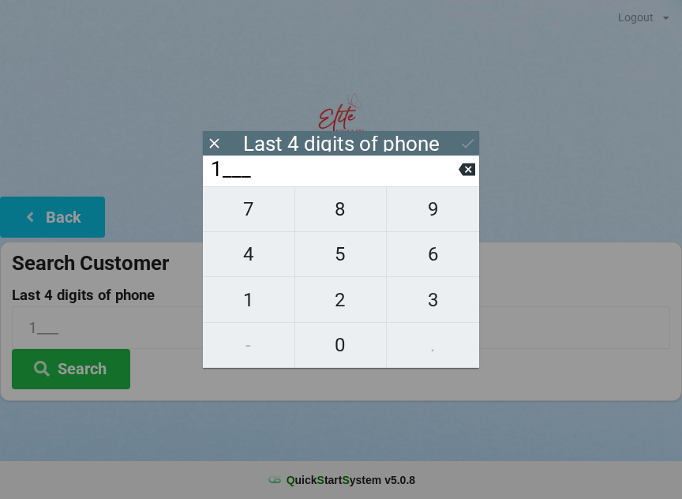
type input "19__"
click at [436, 262] on span "6" at bounding box center [433, 253] width 92 height 33
type input "196_"
click at [334, 215] on span "8" at bounding box center [340, 208] width 91 height 33
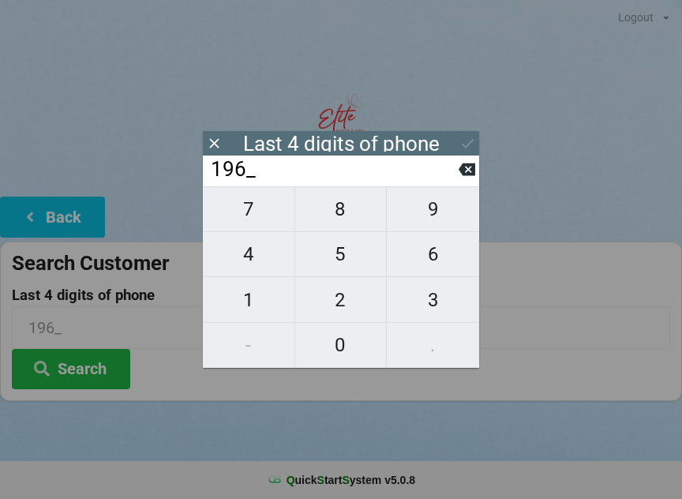
type input "1968"
click at [297, 182] on input "1968" at bounding box center [333, 169] width 249 height 25
click at [444, 151] on div "Last 4 digits of phone" at bounding box center [341, 143] width 276 height 24
click at [268, 176] on input "1968" at bounding box center [333, 169] width 249 height 25
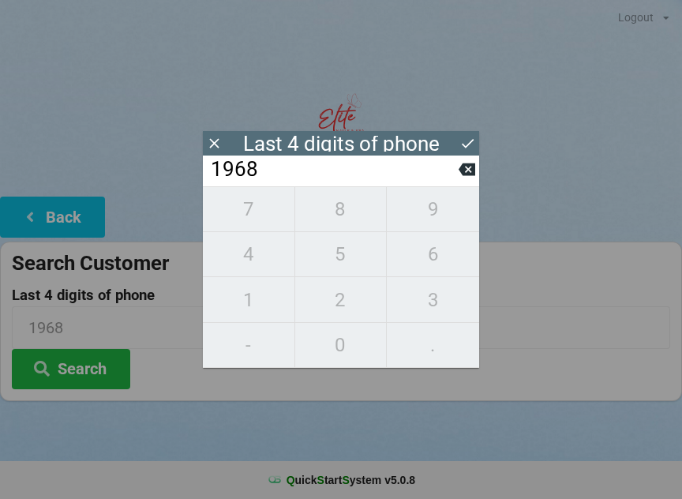
click at [257, 173] on input "1968" at bounding box center [333, 169] width 249 height 25
click at [332, 172] on input "1968" at bounding box center [333, 169] width 249 height 25
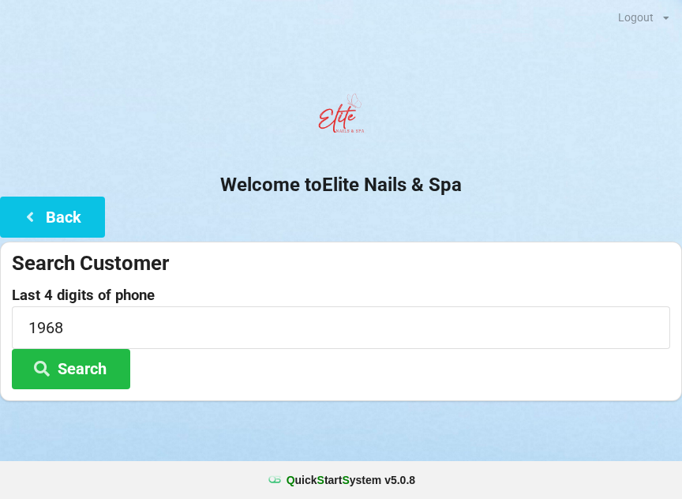
click at [74, 369] on button "Search" at bounding box center [71, 369] width 118 height 40
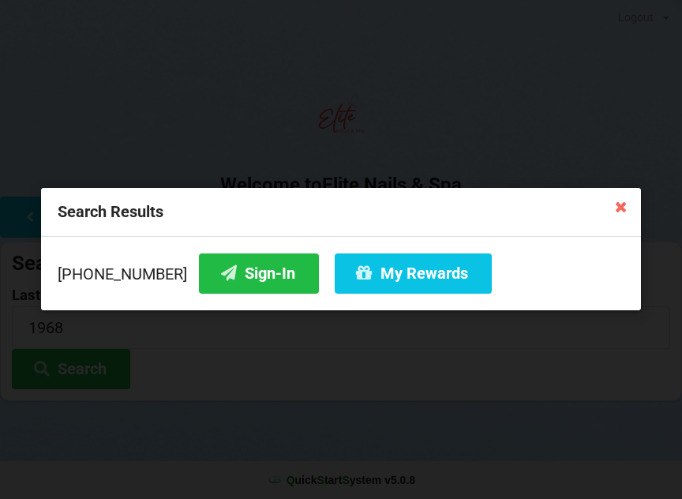
click at [232, 275] on button "Sign-In" at bounding box center [259, 273] width 120 height 40
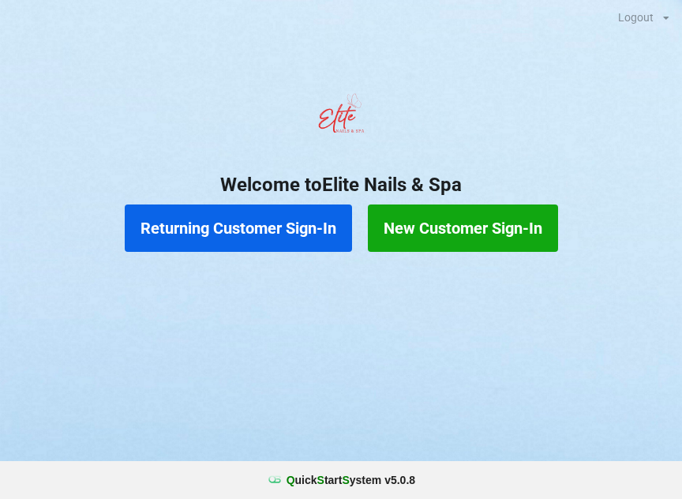
click at [519, 225] on button "New Customer Sign-In" at bounding box center [463, 227] width 190 height 47
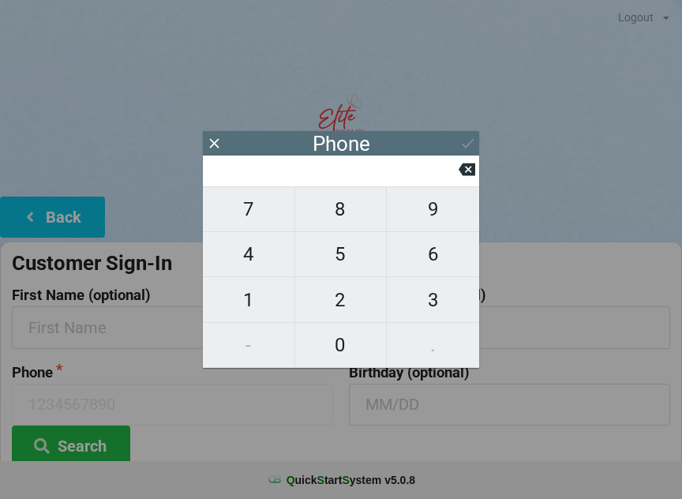
click at [265, 265] on span "4" at bounding box center [248, 253] width 91 height 33
type input "4"
click at [353, 353] on span "0" at bounding box center [340, 344] width 91 height 33
type input "40"
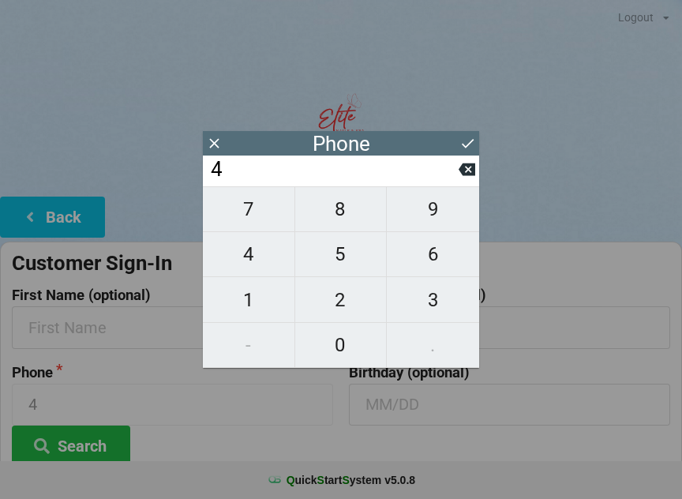
type input "40"
click at [271, 311] on span "1" at bounding box center [248, 299] width 91 height 33
type input "401"
click at [469, 177] on icon at bounding box center [466, 169] width 17 height 17
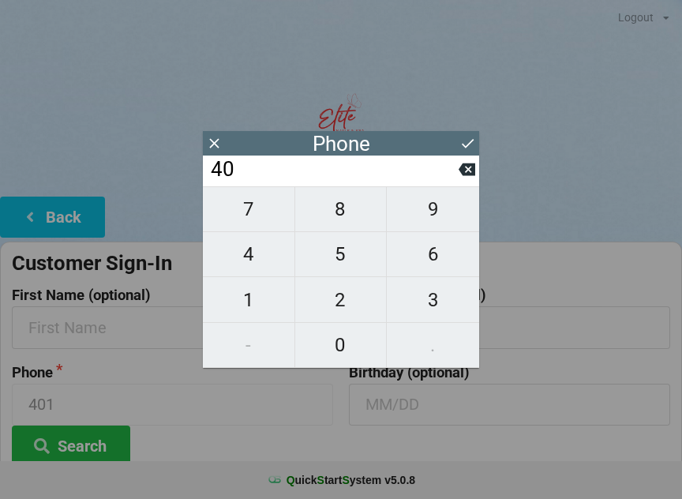
click at [267, 226] on span "7" at bounding box center [248, 208] width 91 height 33
type input "407"
click at [446, 293] on span "3" at bounding box center [433, 299] width 92 height 33
type input "4073"
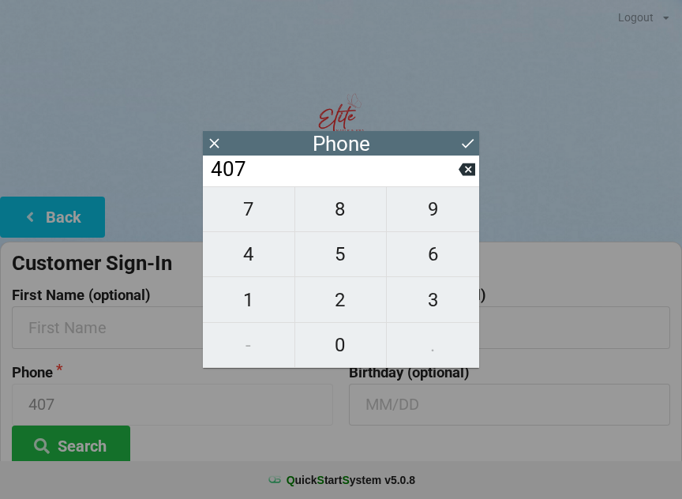
type input "4073"
click at [458, 177] on icon at bounding box center [466, 169] width 17 height 17
click at [447, 207] on span "9" at bounding box center [433, 208] width 92 height 33
type input "4079"
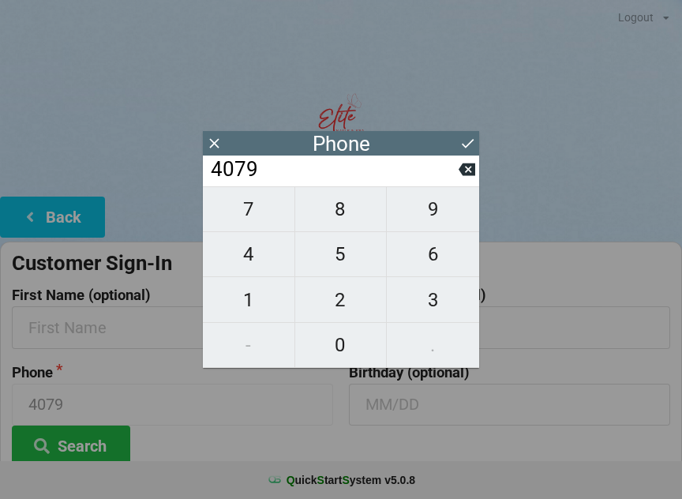
click at [439, 261] on span "6" at bounding box center [433, 253] width 92 height 33
type input "40796"
click at [280, 305] on span "1" at bounding box center [248, 299] width 91 height 33
type input "407961"
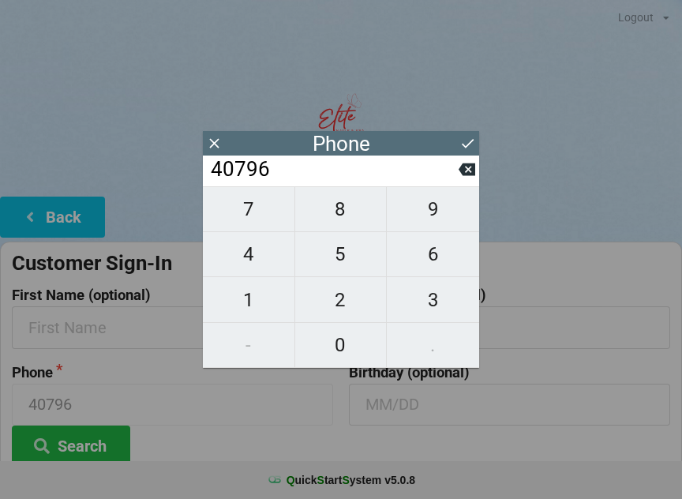
type input "407961"
click at [452, 182] on input "407961" at bounding box center [333, 169] width 249 height 25
click at [465, 177] on icon at bounding box center [466, 169] width 17 height 17
click at [266, 217] on span "7" at bounding box center [248, 208] width 91 height 33
type input "407967"
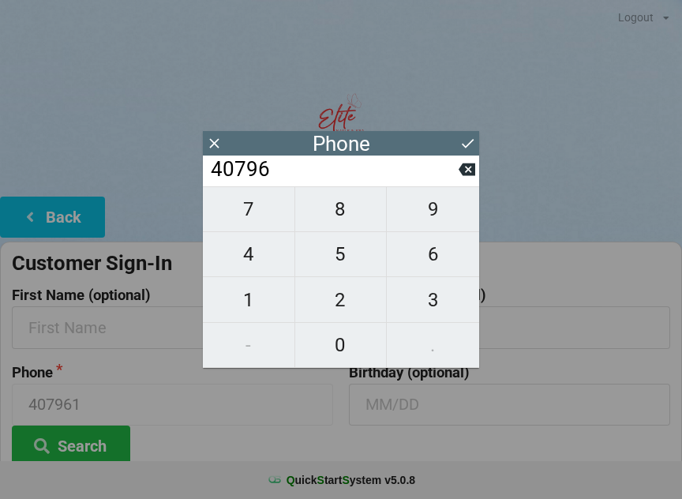
type input "407967"
click at [353, 270] on span "5" at bounding box center [340, 253] width 91 height 33
type input "4079675"
click at [348, 348] on span "0" at bounding box center [340, 344] width 91 height 33
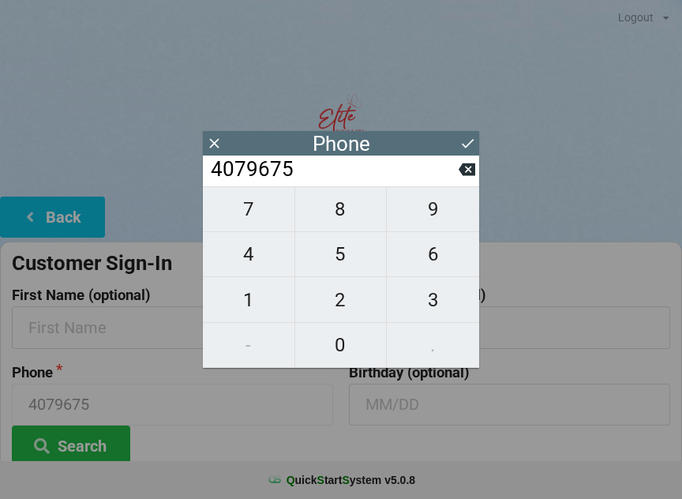
type input "40796750"
click at [446, 300] on span "3" at bounding box center [433, 299] width 92 height 33
type input "407967503"
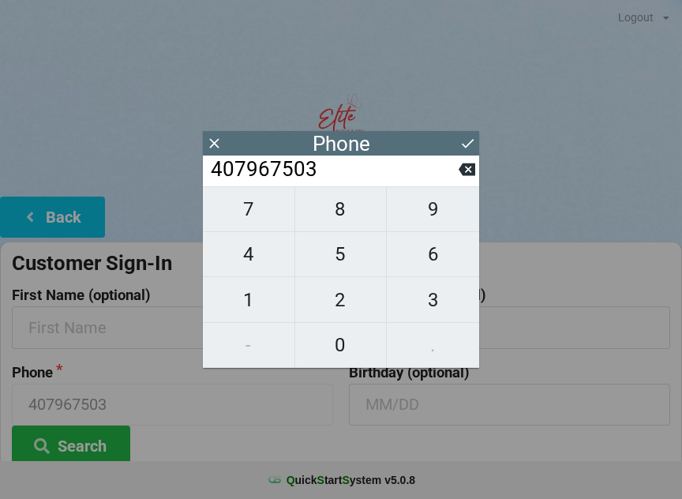
click at [360, 221] on span "8" at bounding box center [340, 208] width 91 height 33
type input "4079675038"
click at [469, 145] on icon at bounding box center [467, 143] width 17 height 17
